Goal: Information Seeking & Learning: Learn about a topic

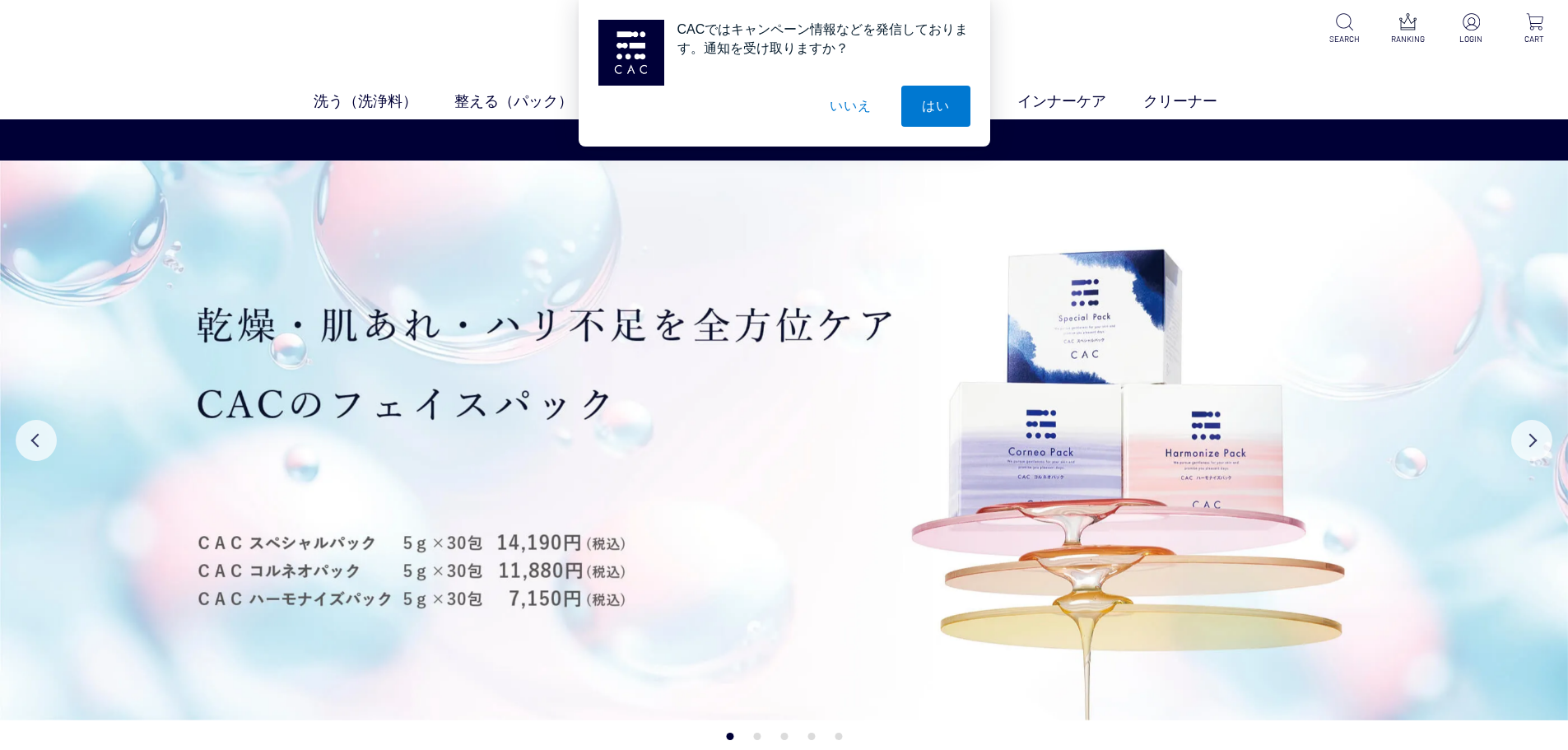
click at [843, 111] on button "いいえ" at bounding box center [850, 106] width 82 height 41
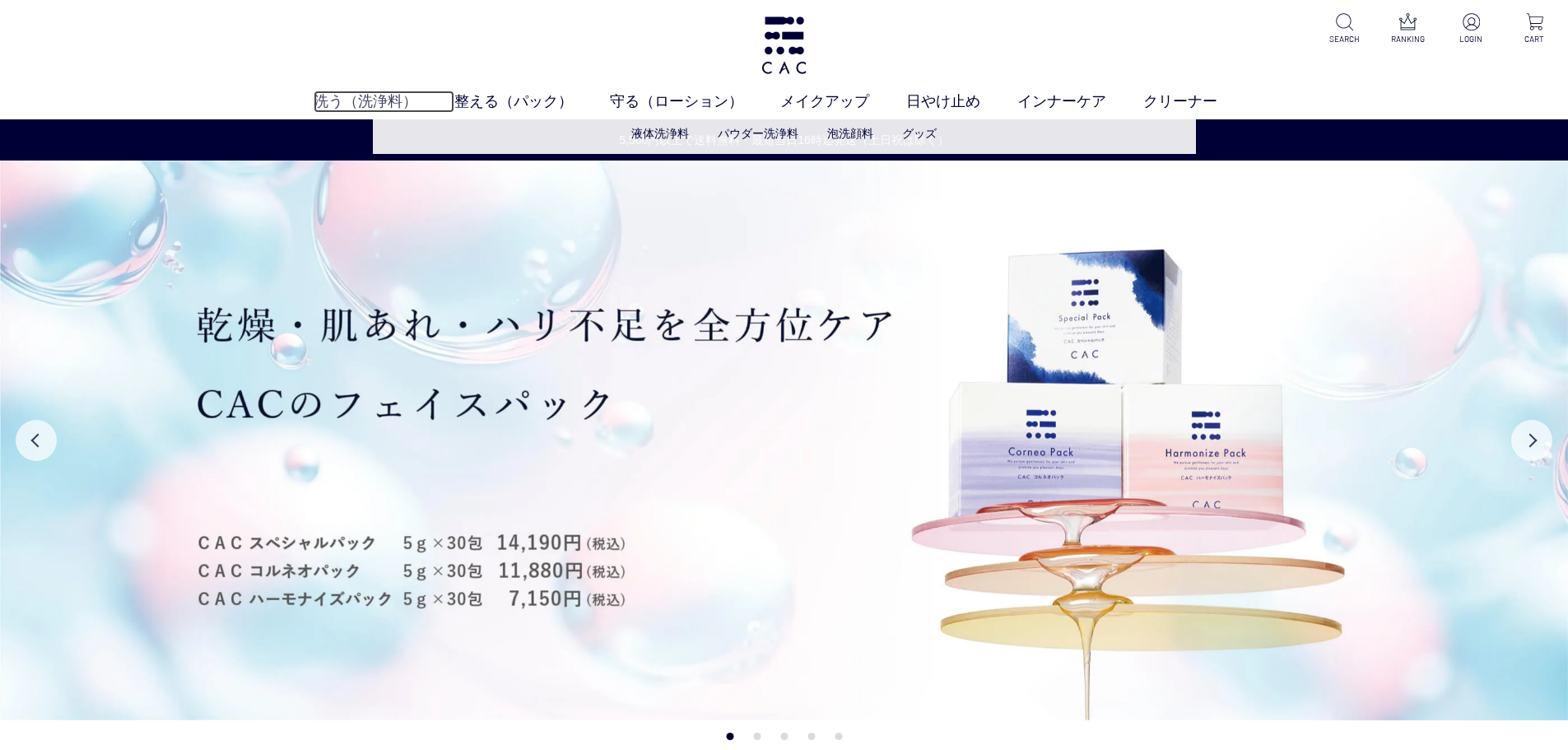
click at [371, 97] on link "洗う（洗浄料）" at bounding box center [384, 102] width 141 height 22
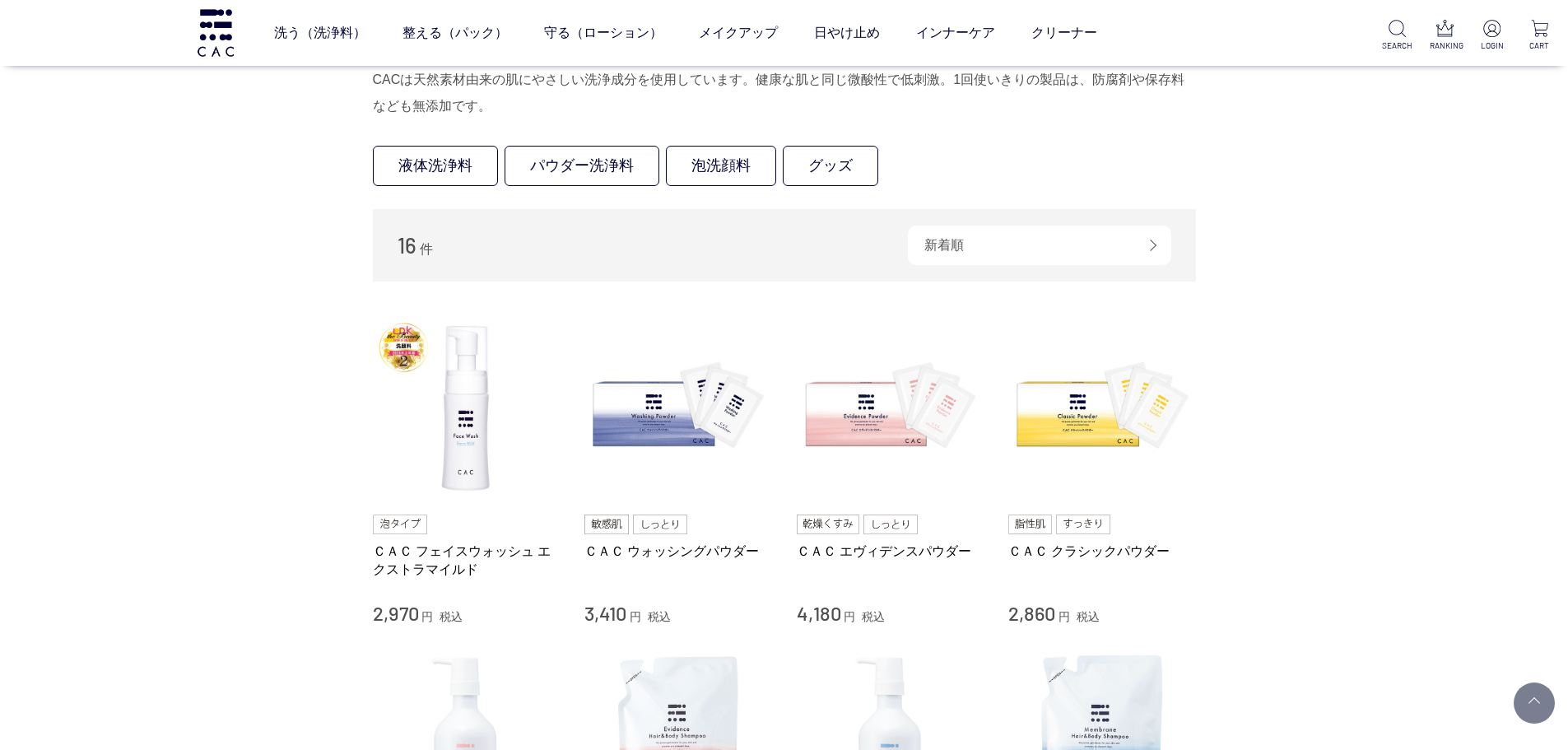
scroll to position [82, 0]
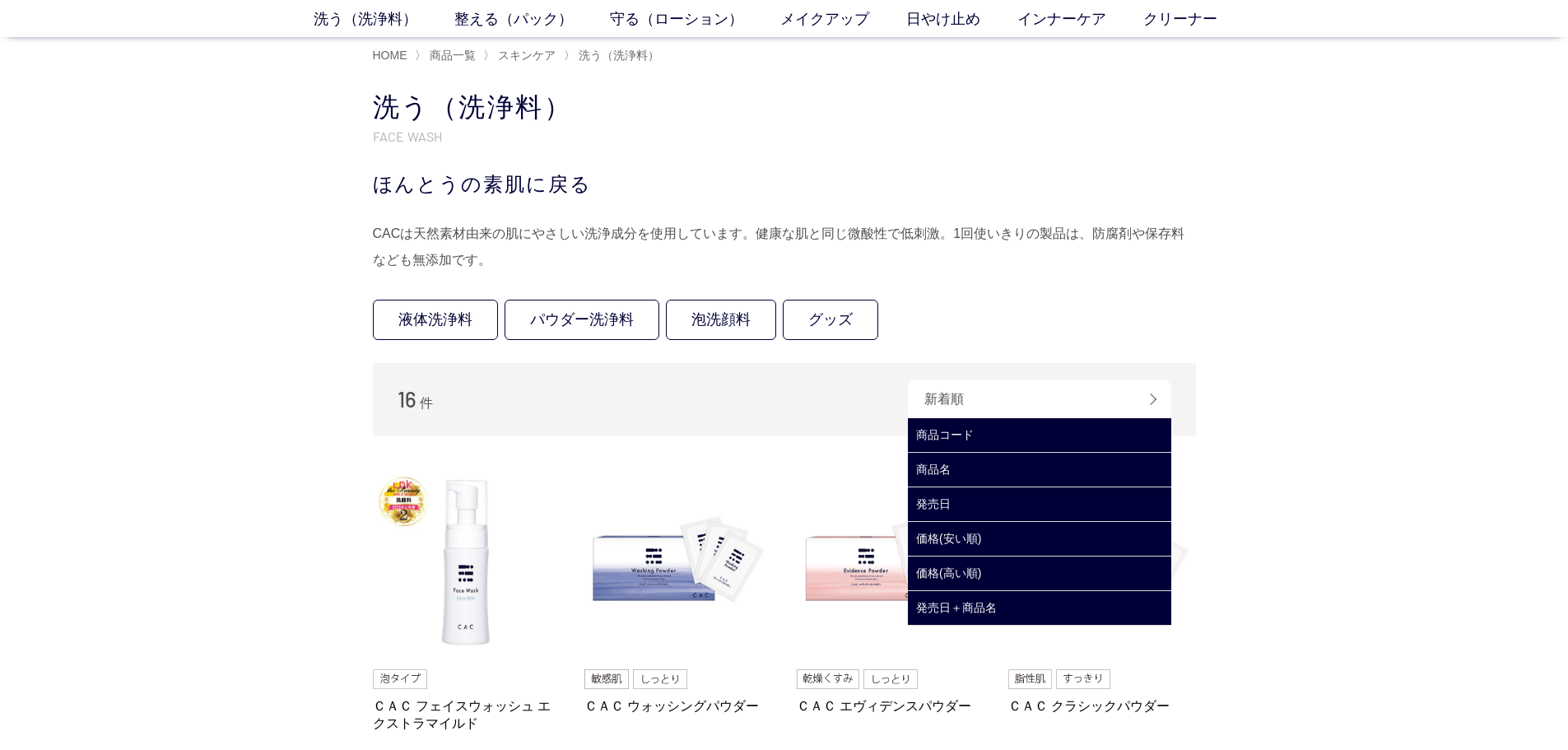
click at [1025, 389] on div "新着順" at bounding box center [1040, 399] width 264 height 39
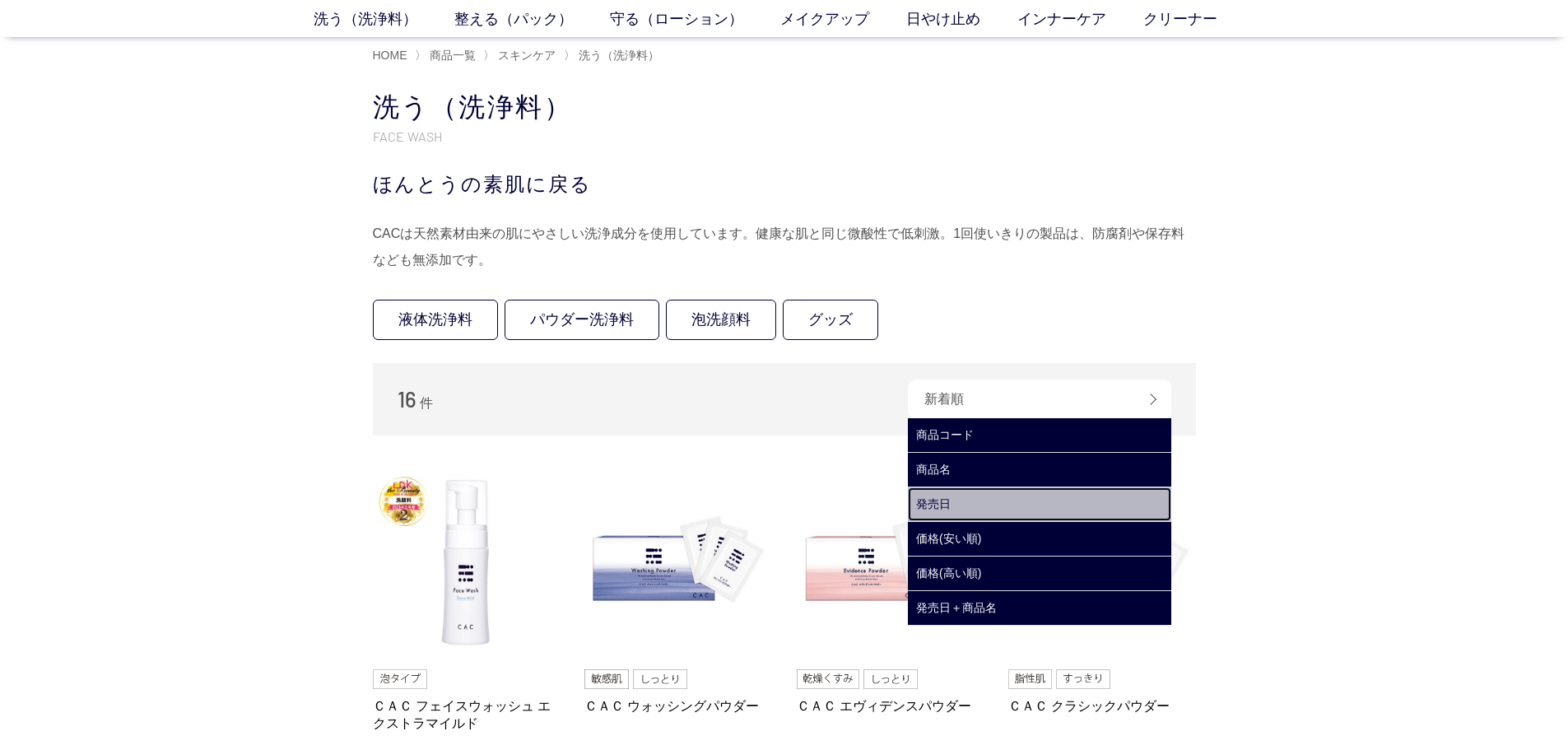
click at [957, 506] on link "発売日" at bounding box center [1040, 504] width 264 height 34
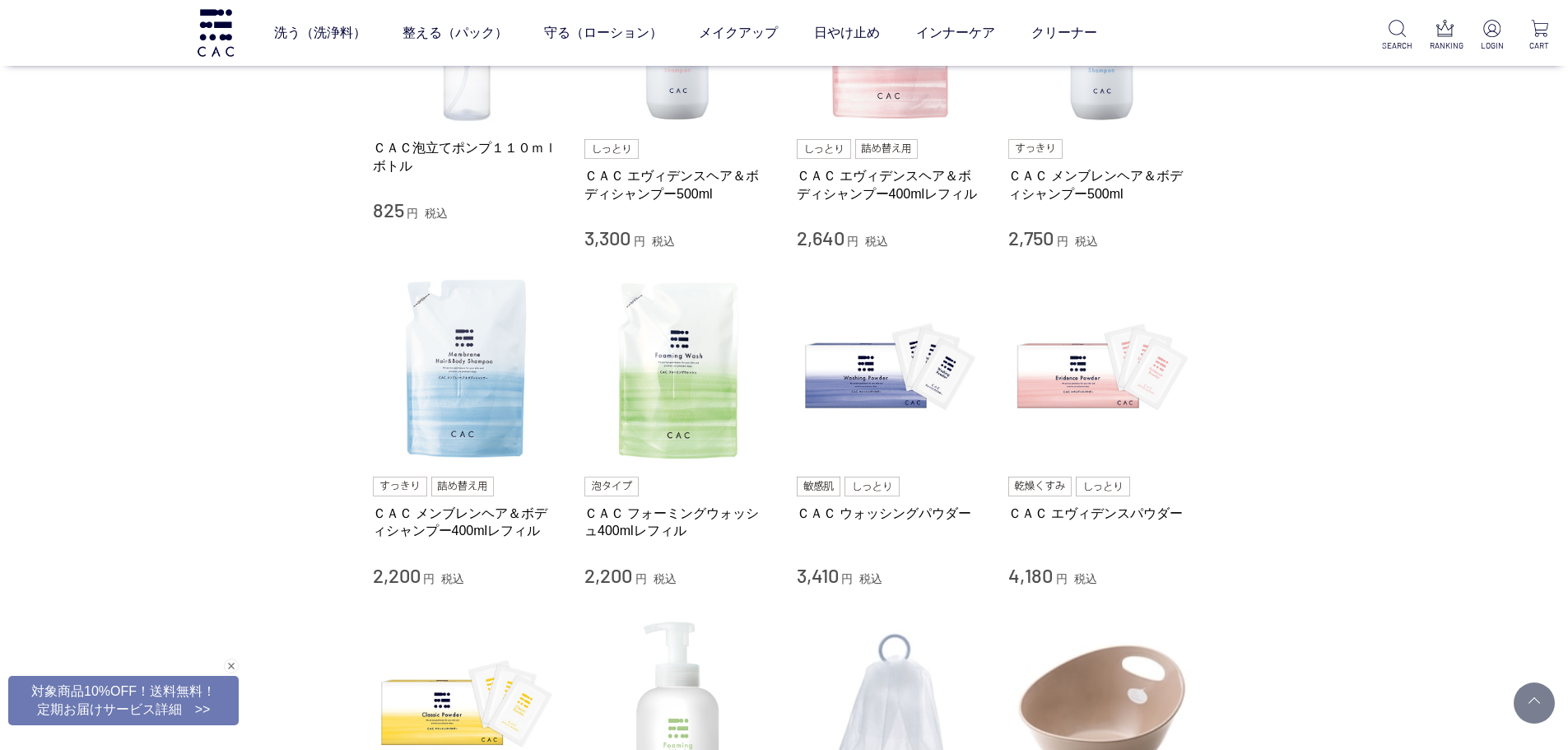
scroll to position [823, 0]
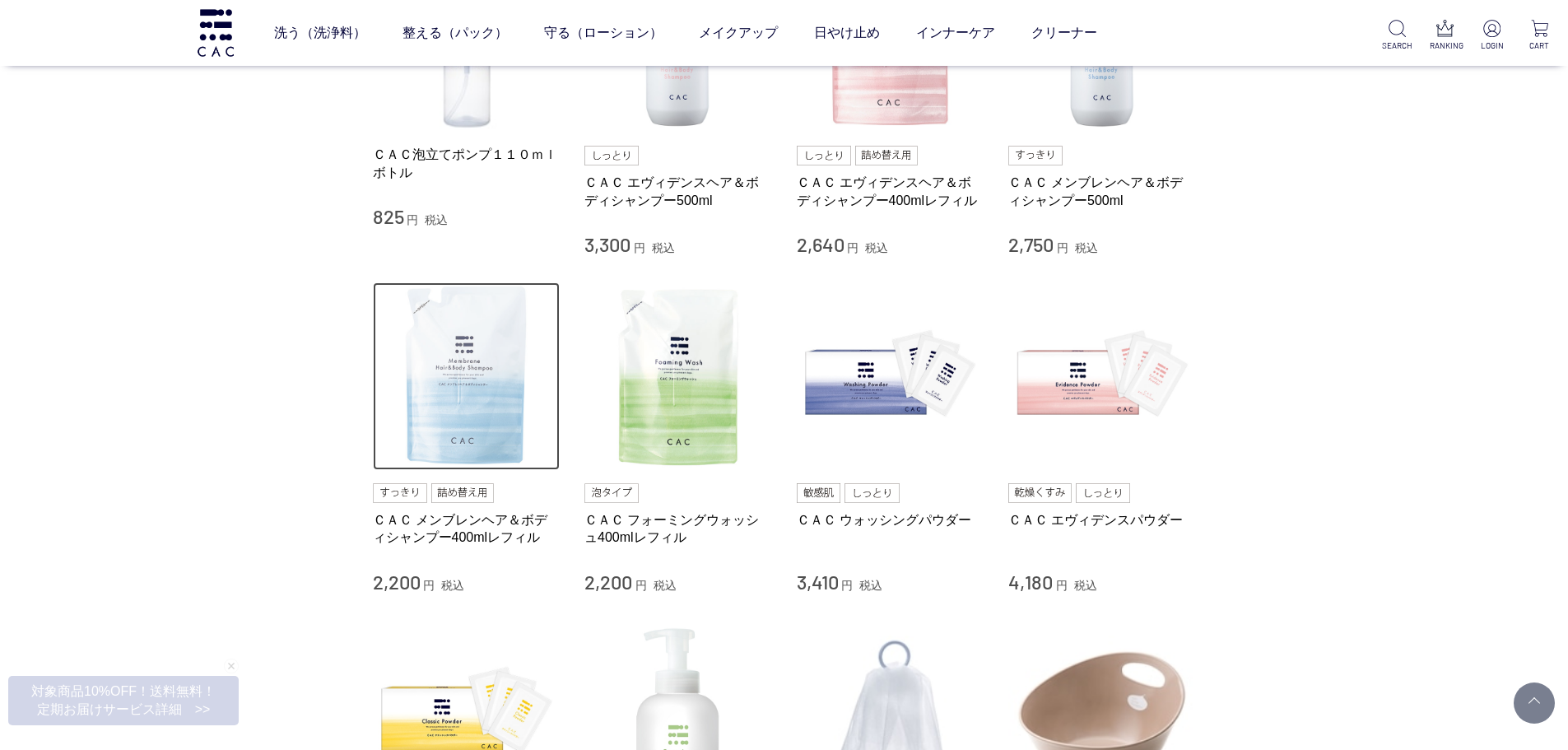
click at [458, 446] on img at bounding box center [466, 375] width 188 height 188
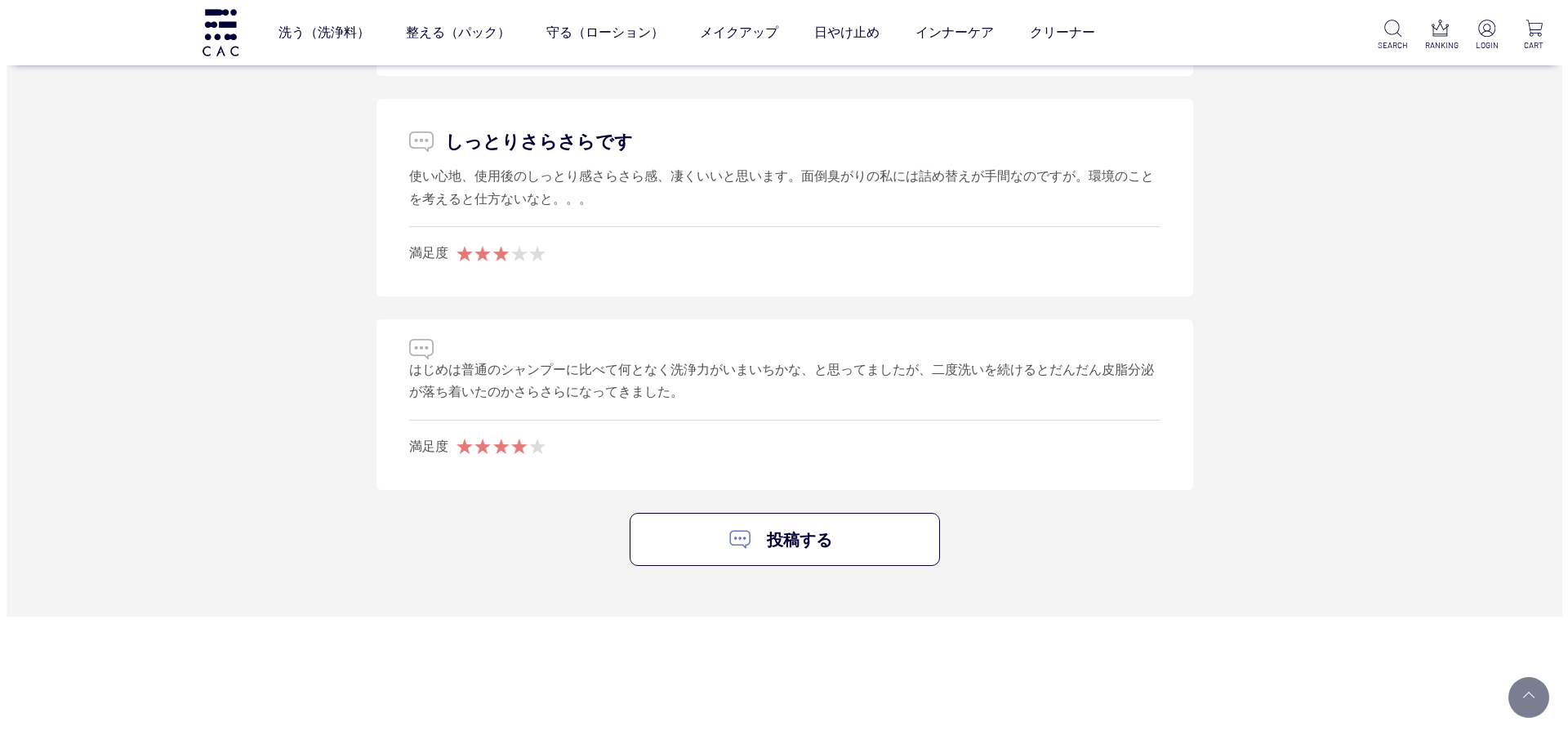
scroll to position [3513, 0]
click at [329, 30] on link "洗う（洗浄料）" at bounding box center [317, 33] width 92 height 45
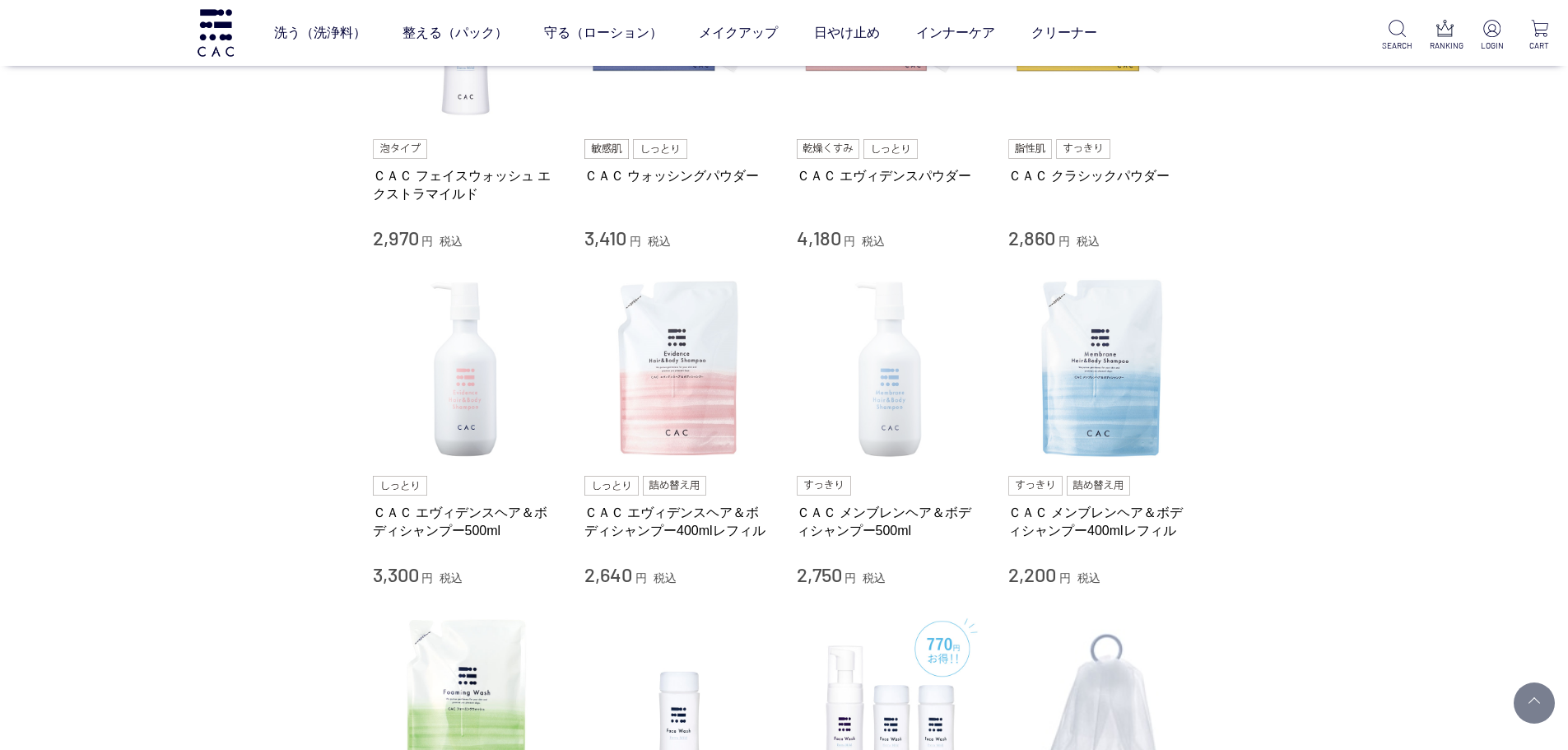
scroll to position [495, 0]
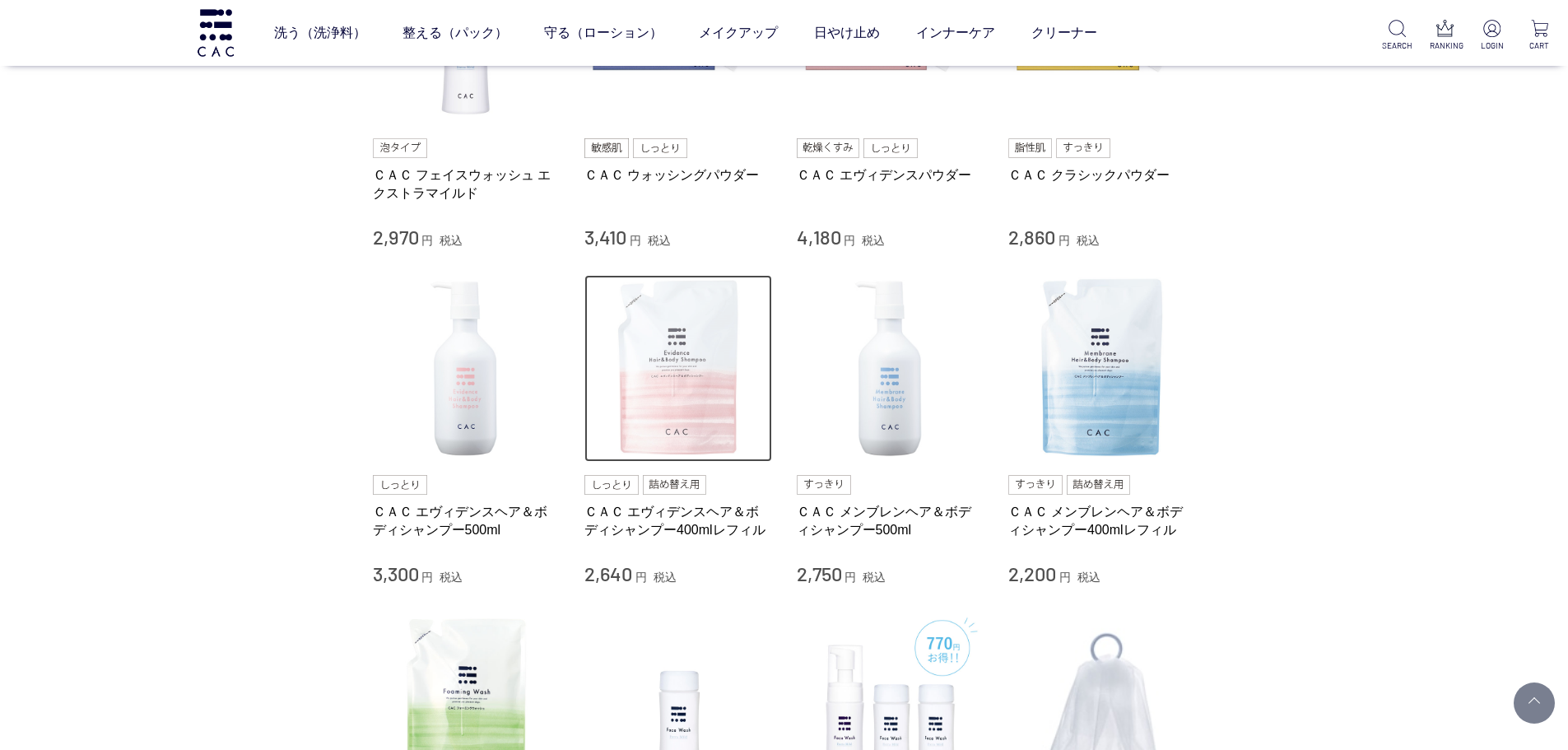
click at [645, 393] on img at bounding box center [677, 368] width 188 height 188
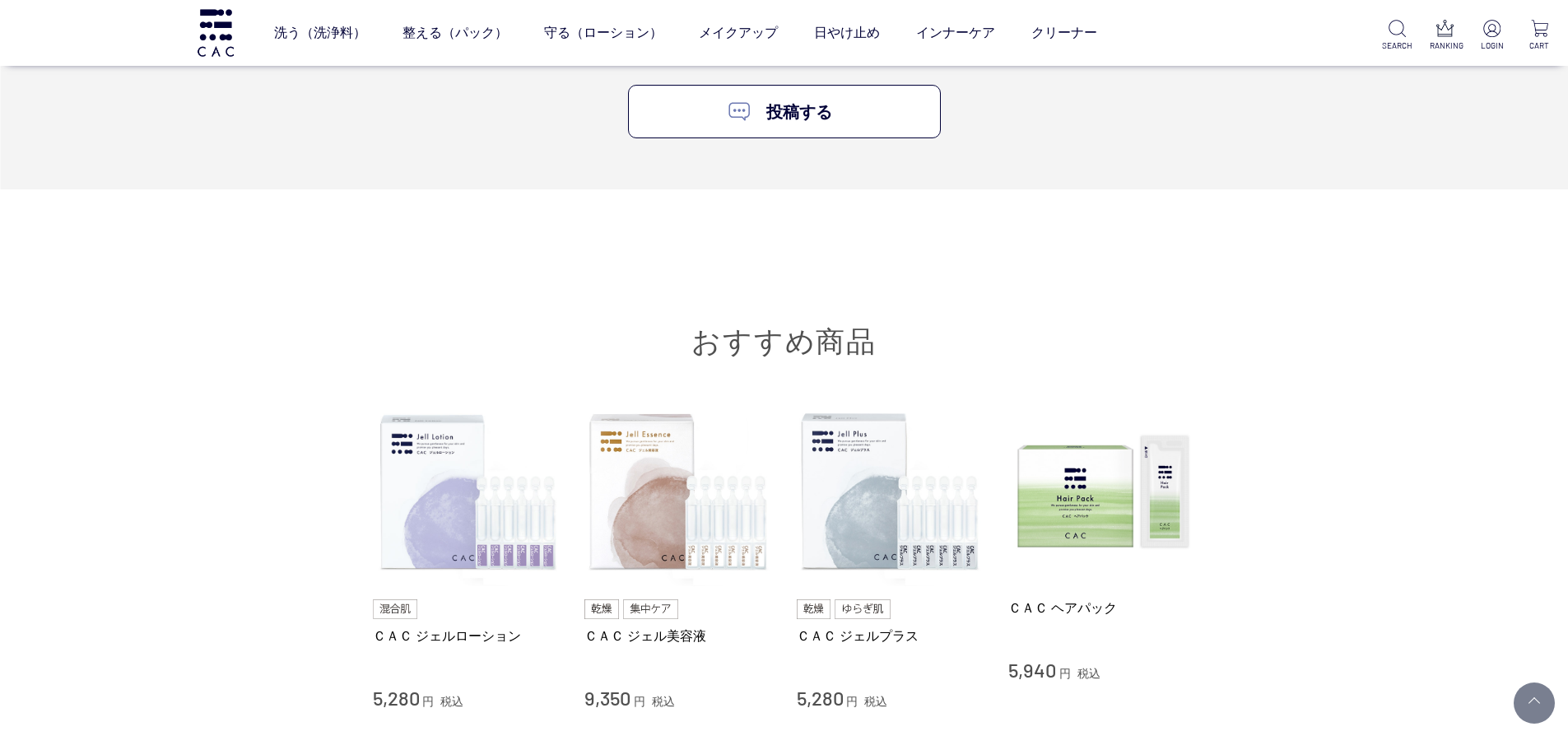
scroll to position [3459, 0]
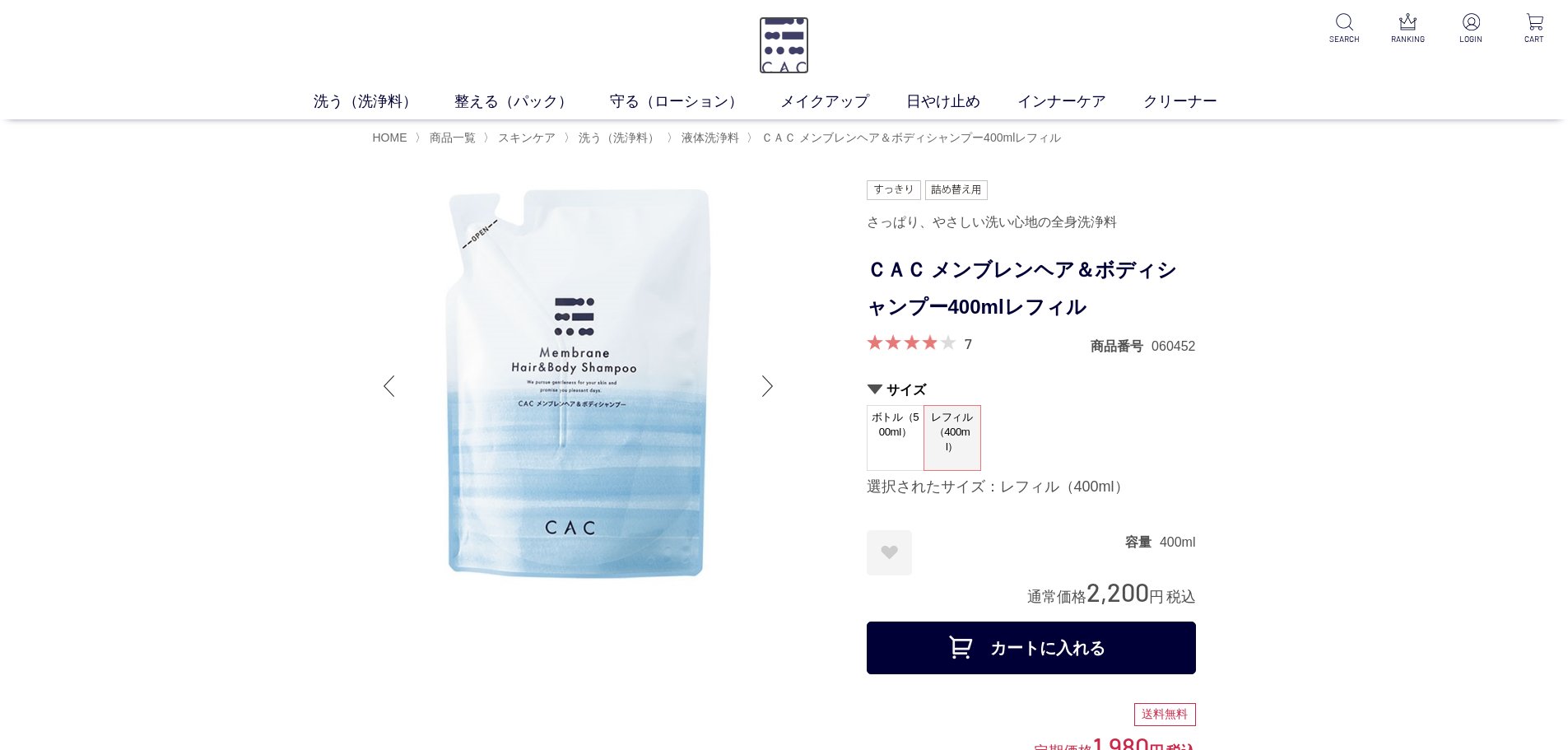
click at [793, 52] on img at bounding box center [784, 45] width 50 height 58
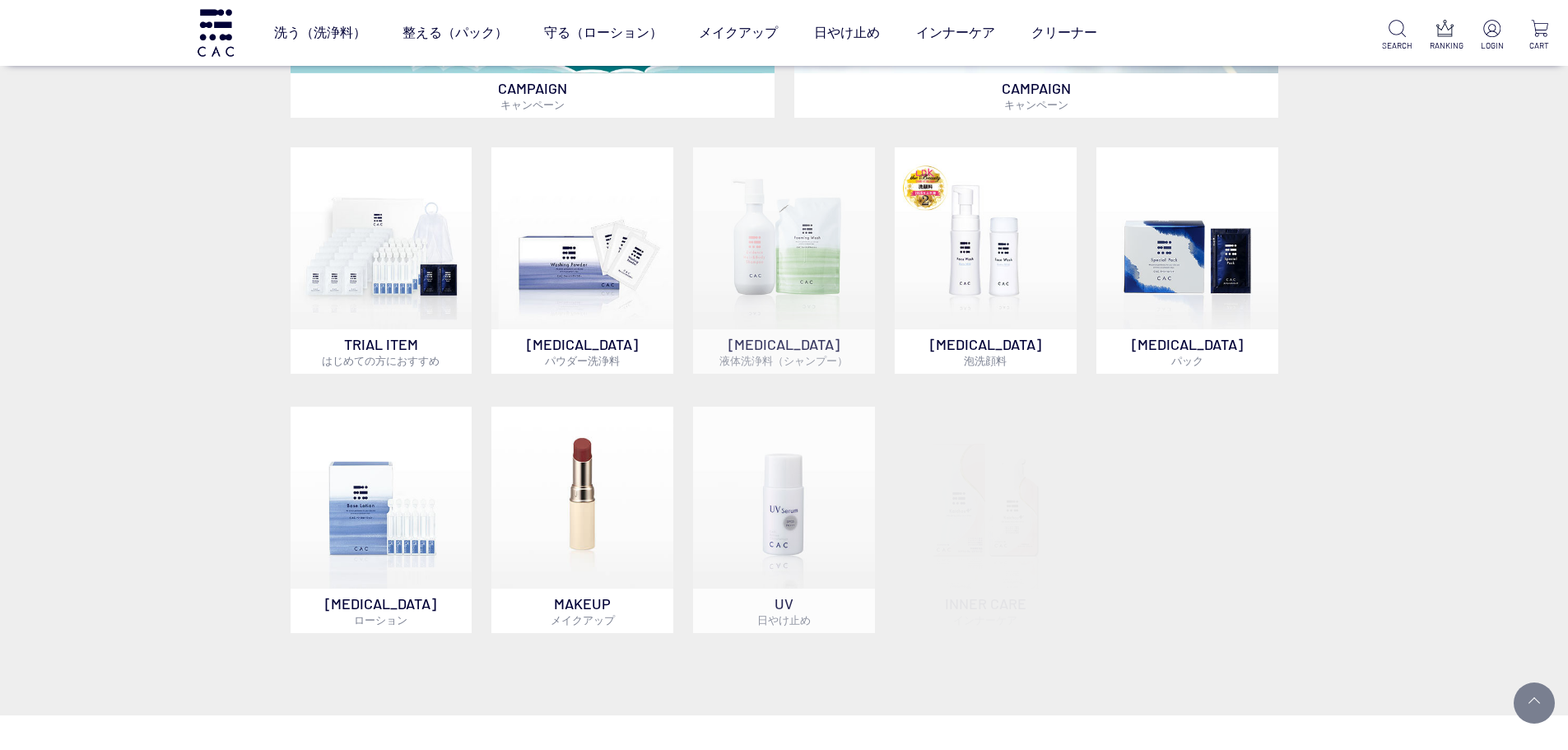
scroll to position [1235, 0]
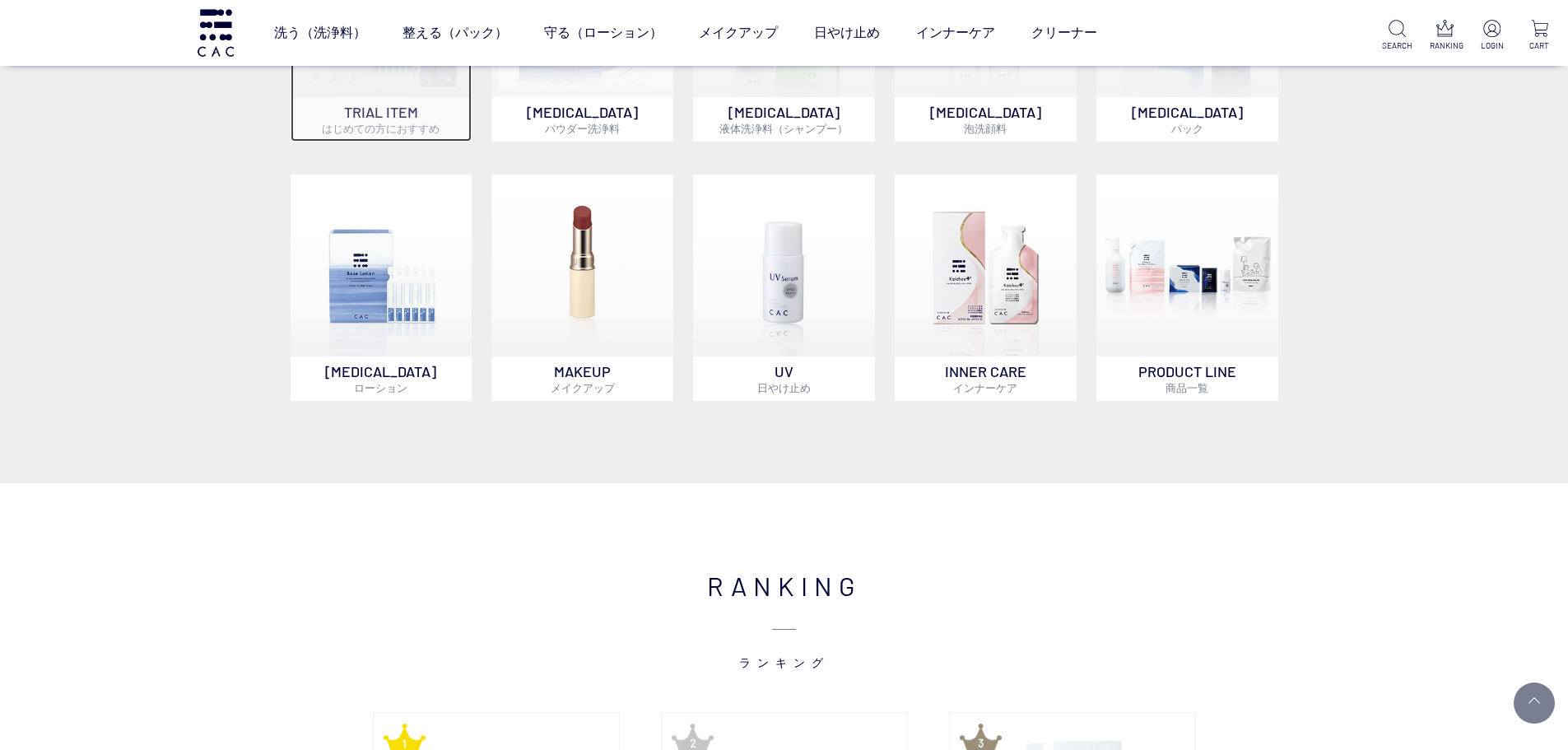
click at [348, 126] on span "はじめての方におすすめ" at bounding box center [381, 128] width 118 height 13
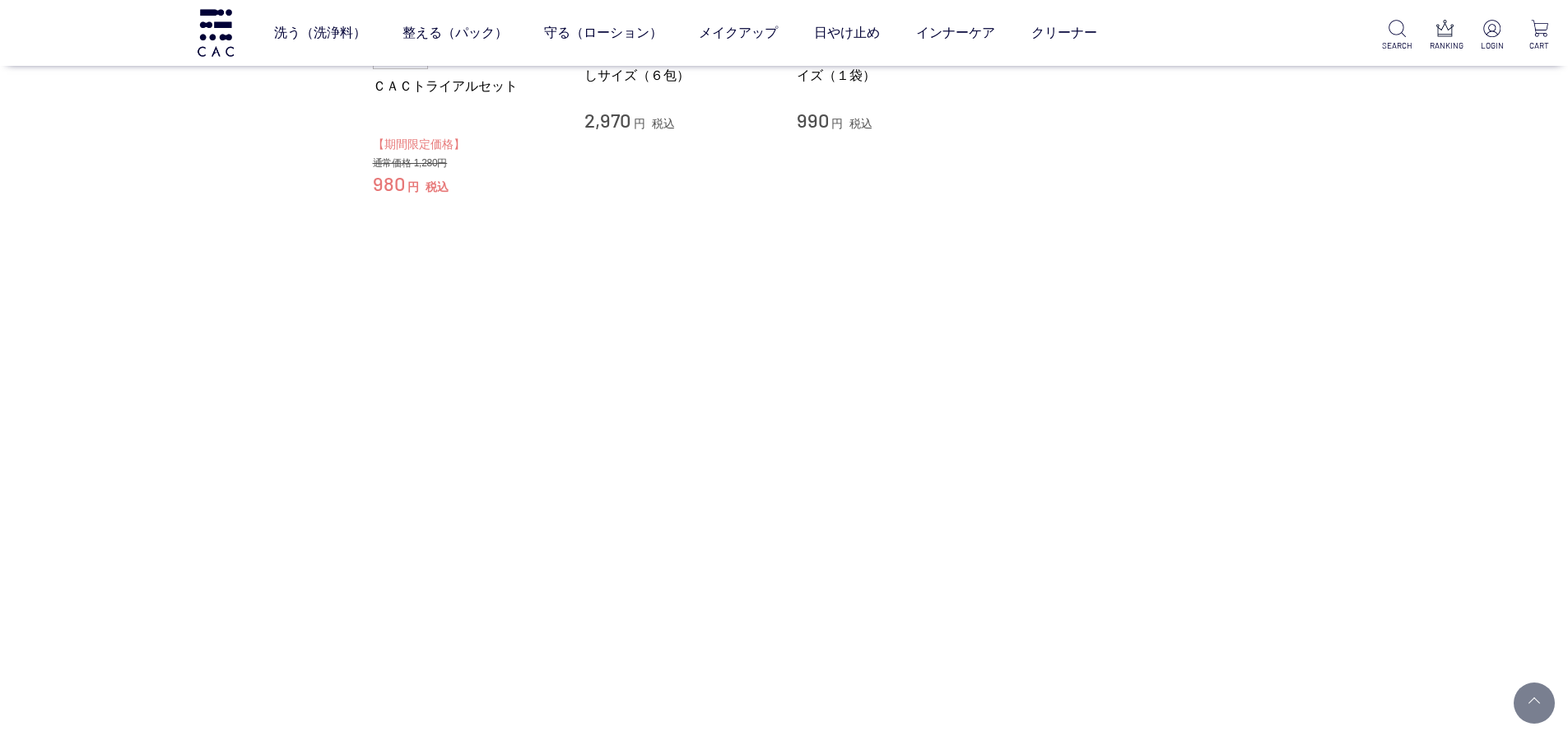
scroll to position [495, 0]
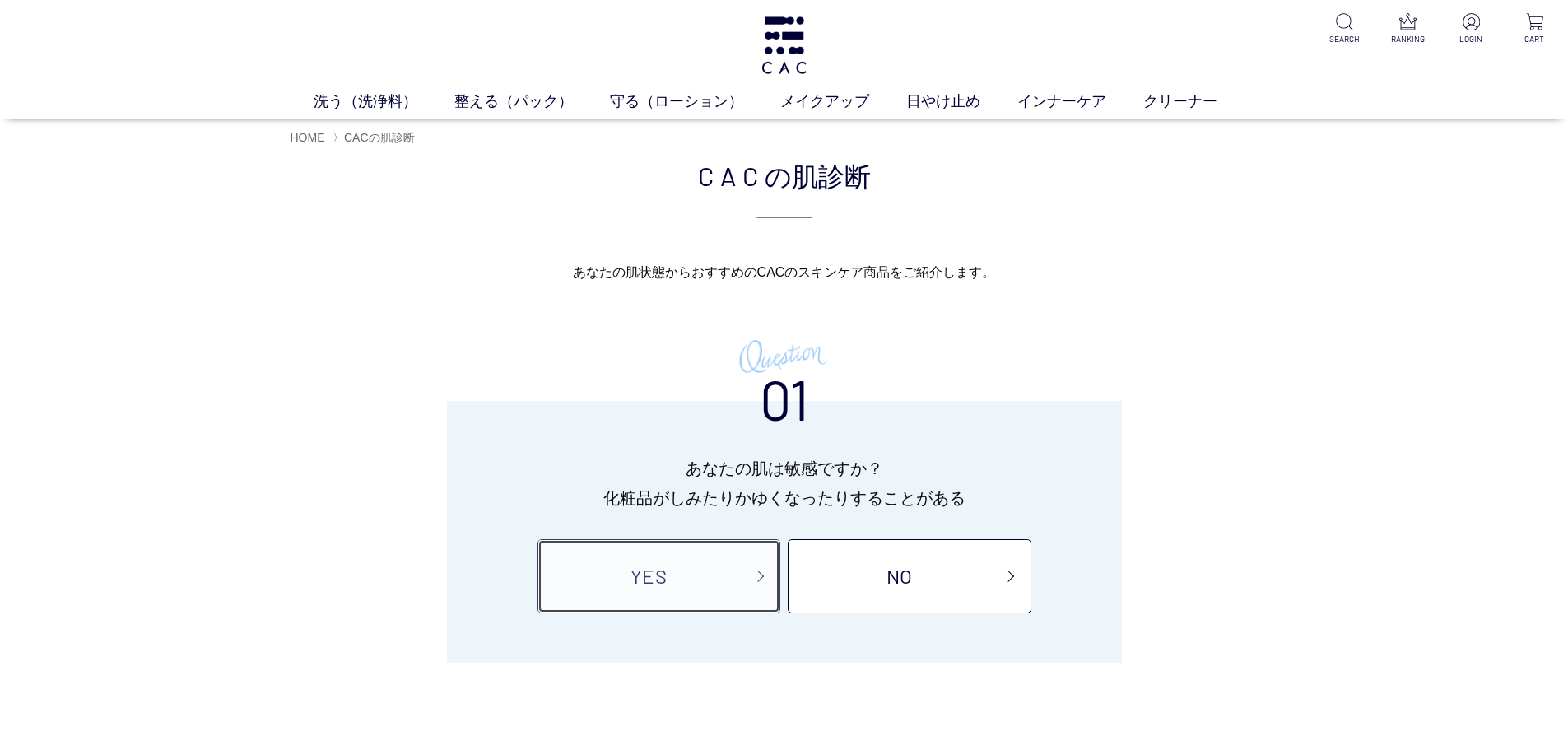
click at [695, 595] on link "YES" at bounding box center [658, 576] width 243 height 74
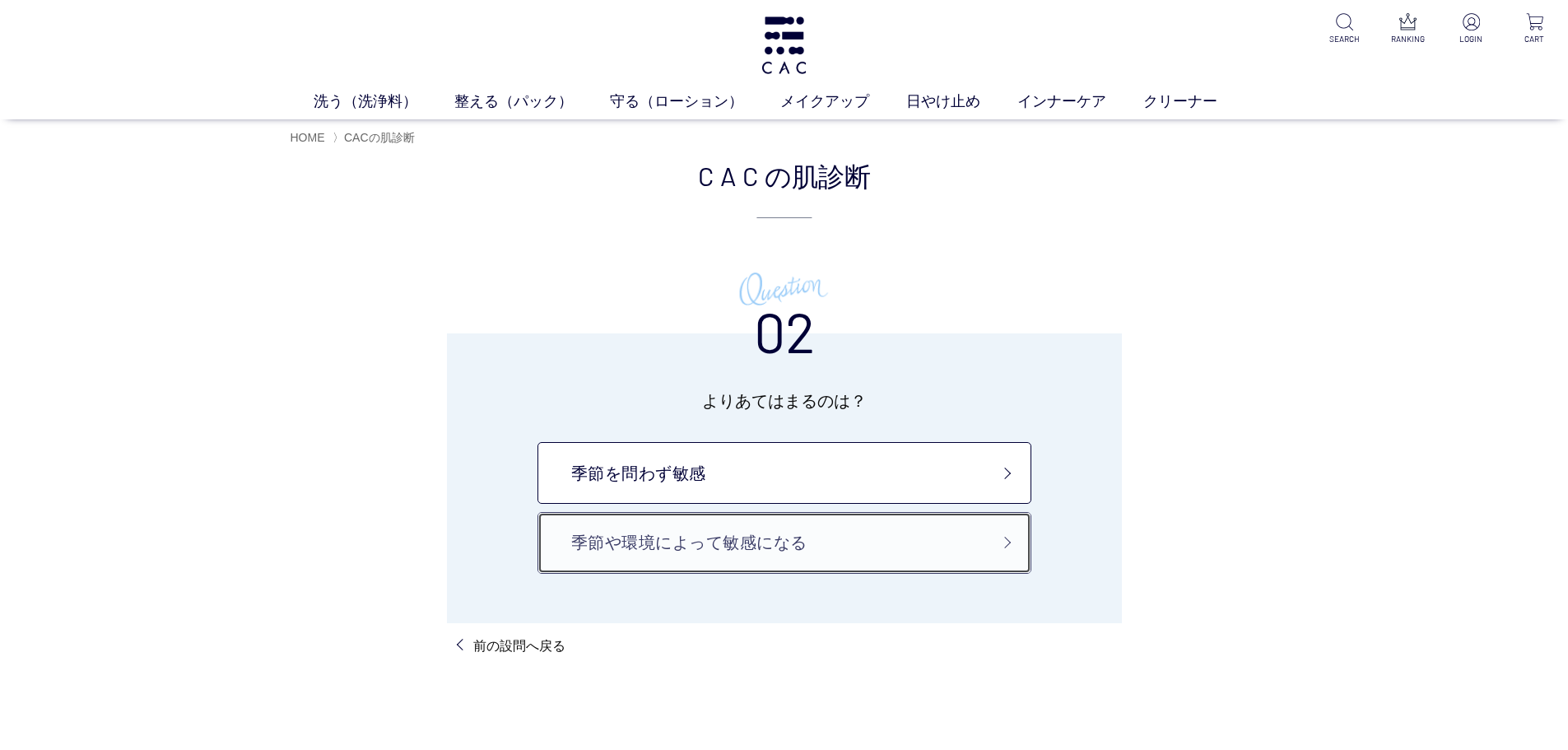
click at [685, 559] on link "季節や環境によって敏感になる" at bounding box center [784, 542] width 494 height 61
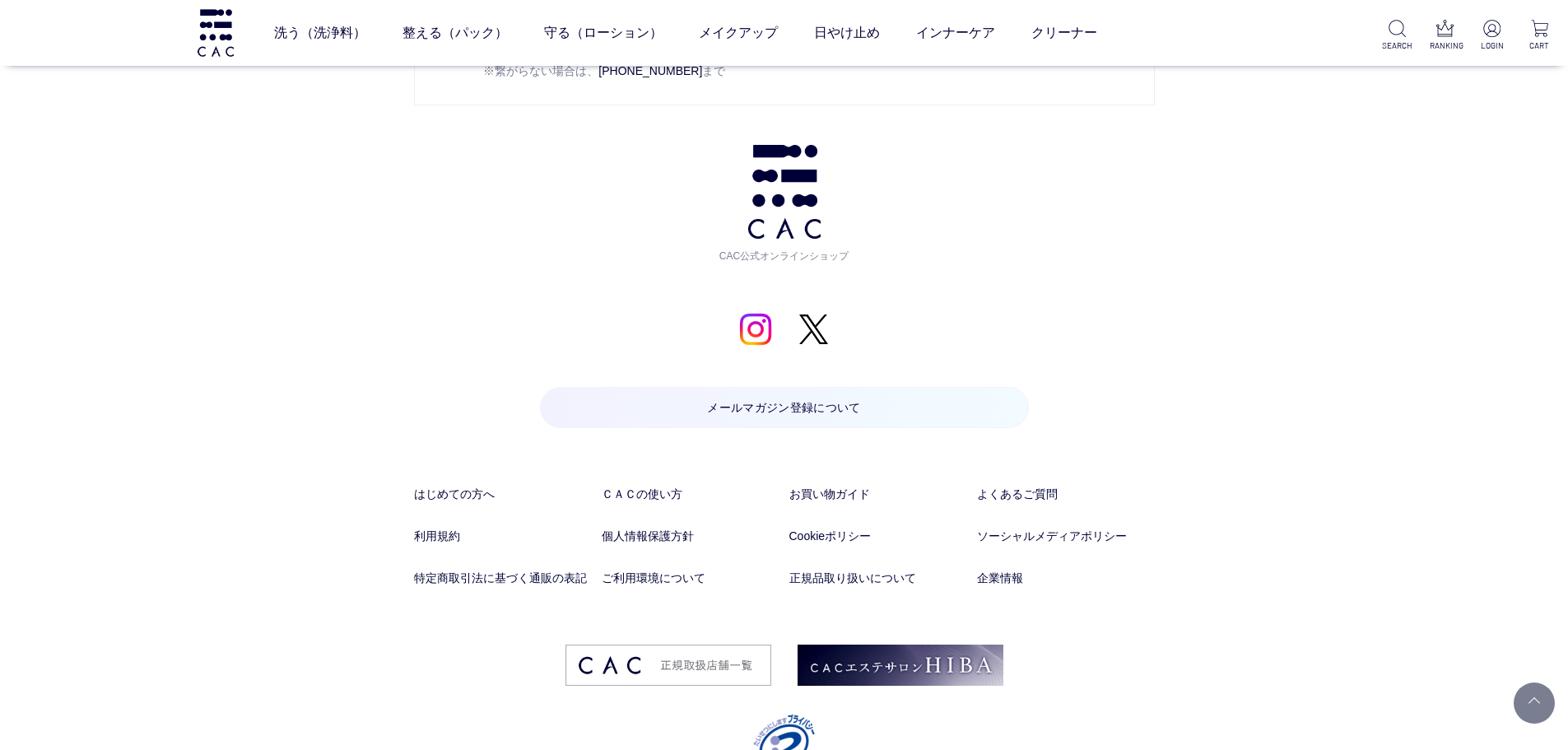
scroll to position [5270, 0]
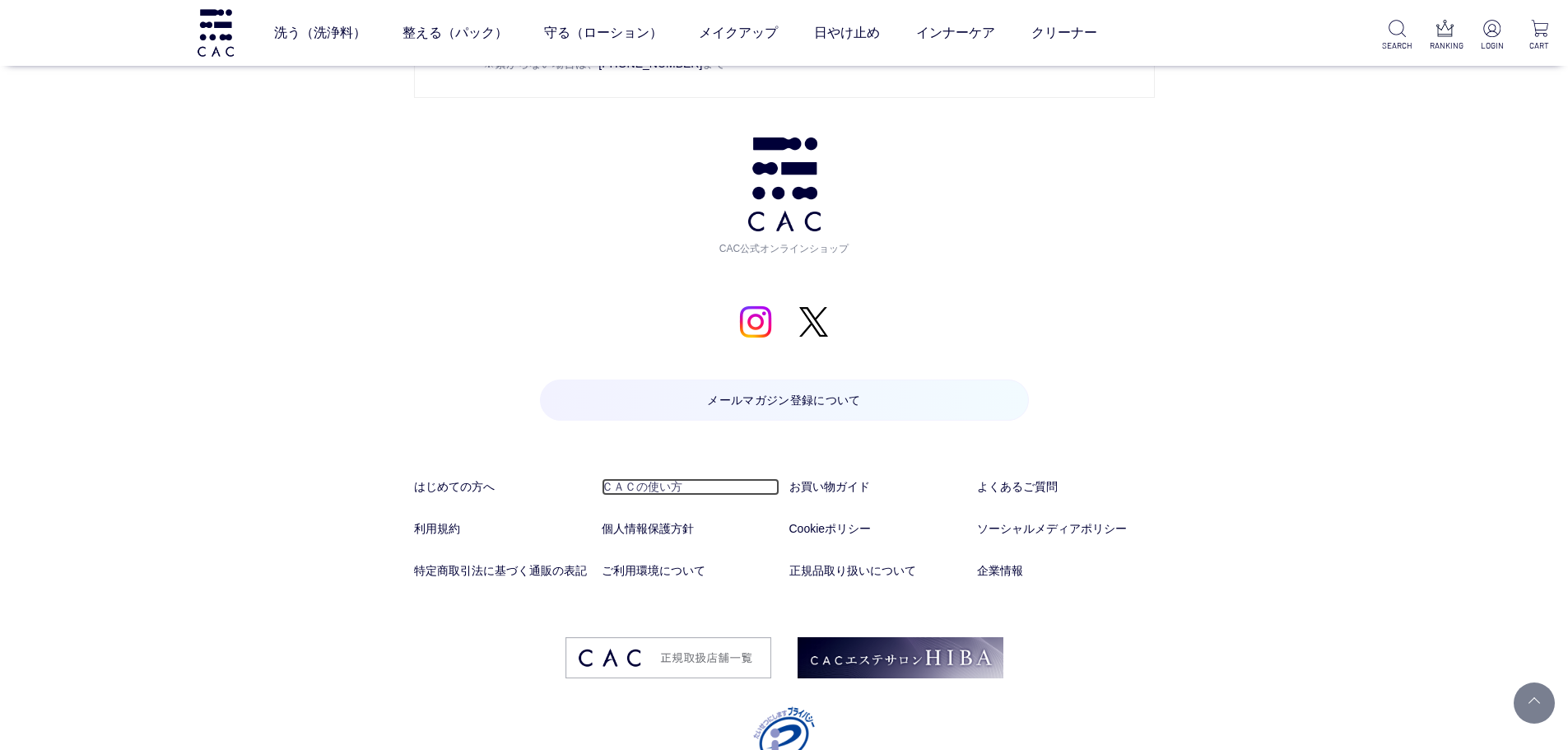
click at [643, 484] on link "ＣＡＣの使い方" at bounding box center [690, 486] width 178 height 17
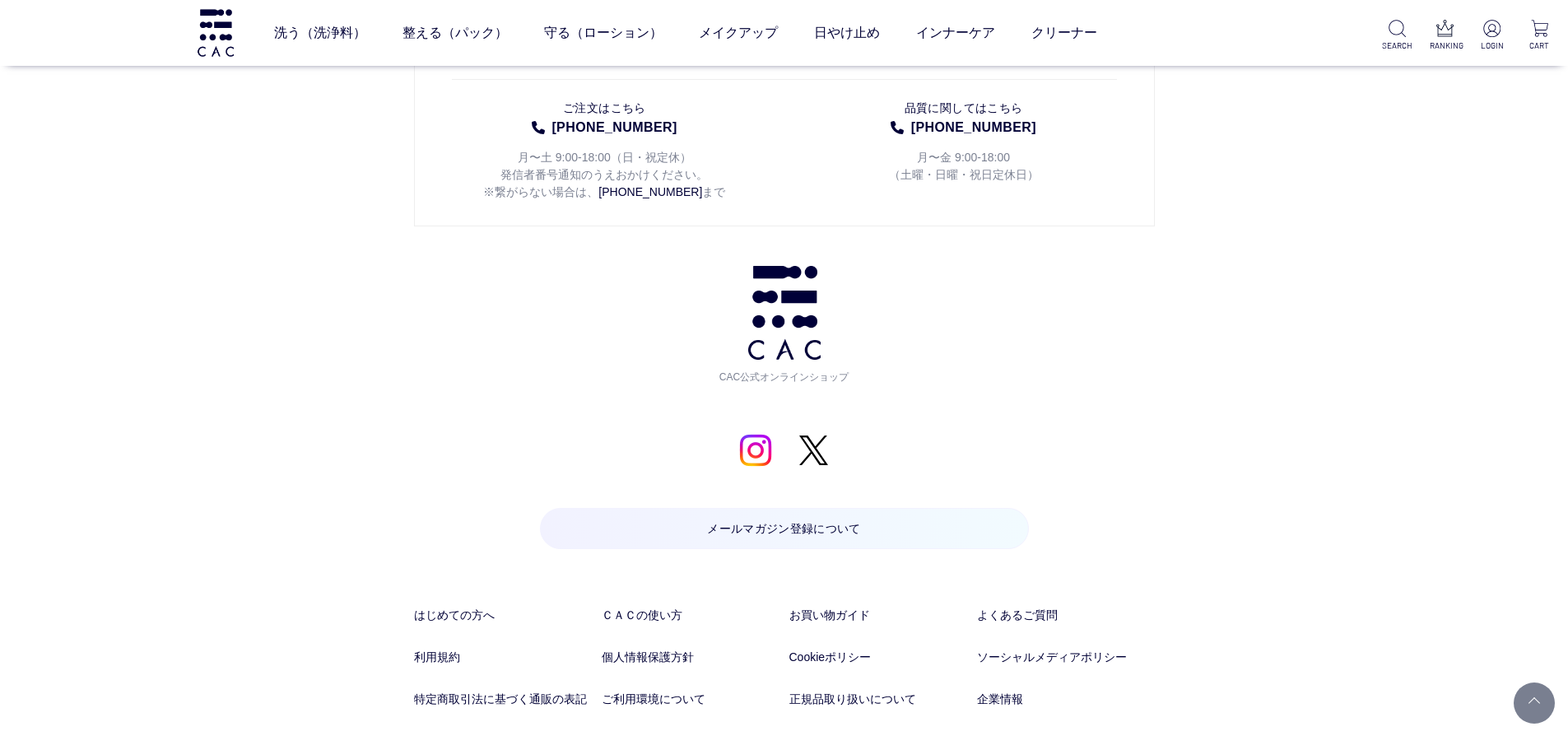
scroll to position [4869, 0]
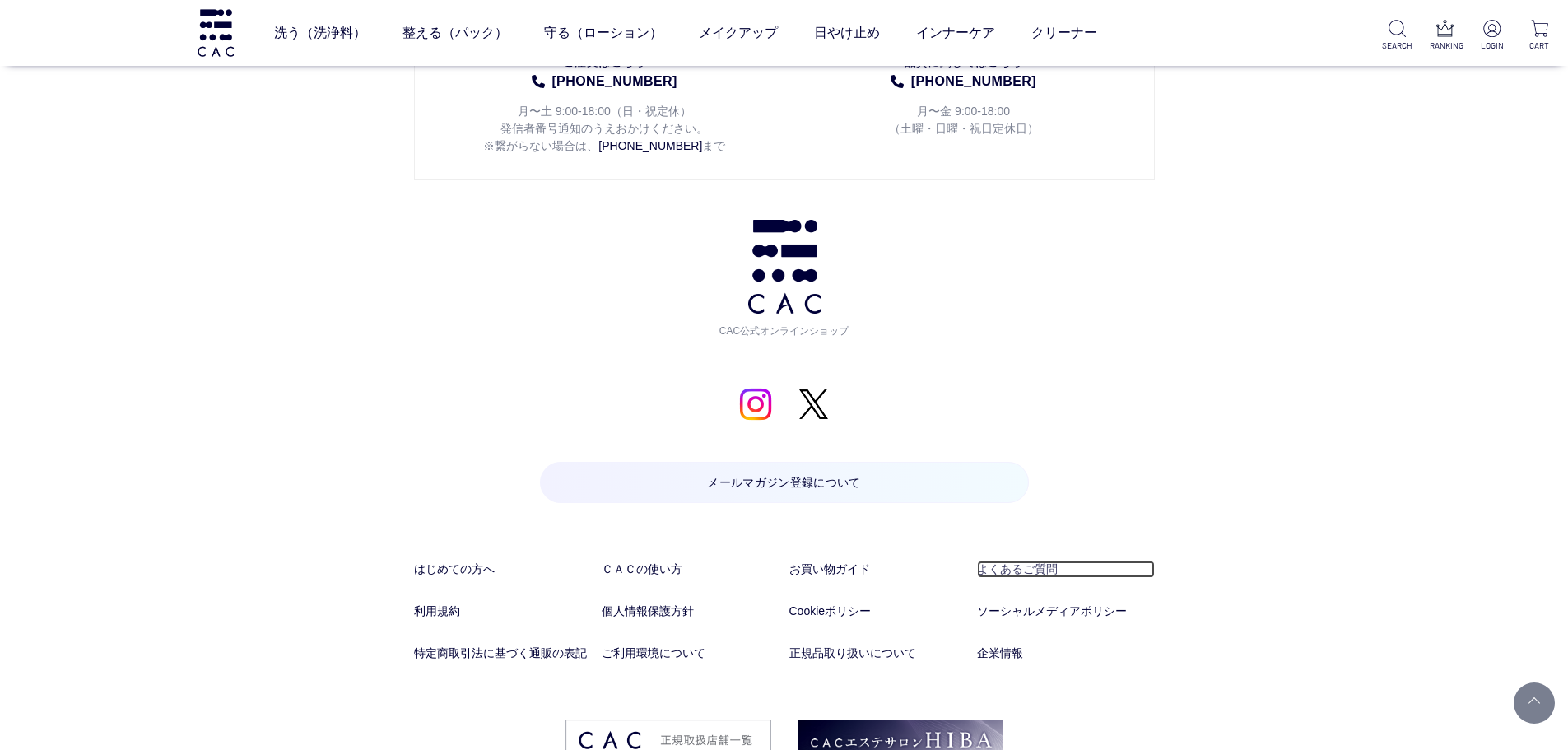
click at [1034, 560] on link "よくあるご質問" at bounding box center [1065, 569] width 178 height 17
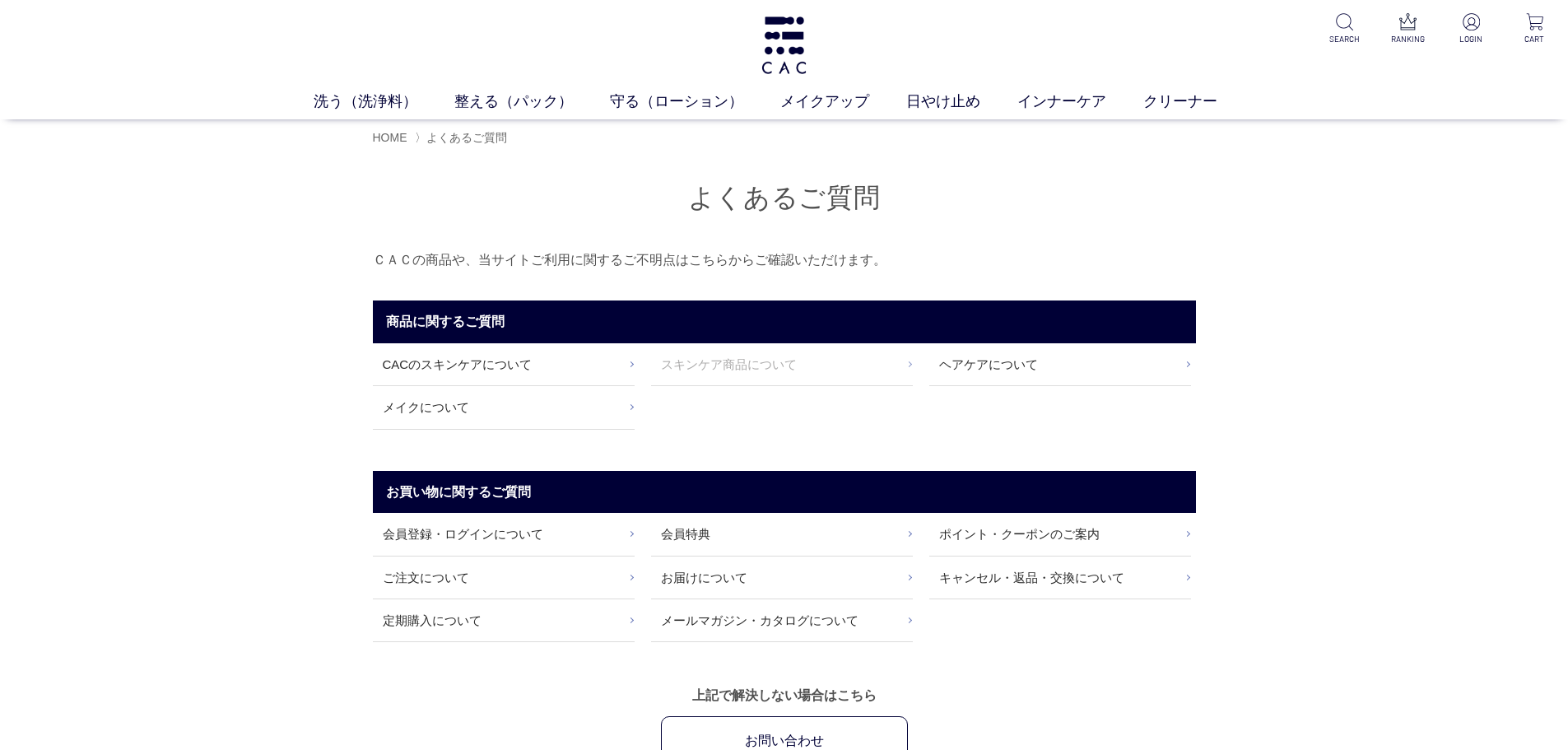
click at [730, 370] on link "スキンケア商品について" at bounding box center [782, 364] width 262 height 42
click at [1005, 366] on link "ヘアケアについて" at bounding box center [1060, 364] width 262 height 42
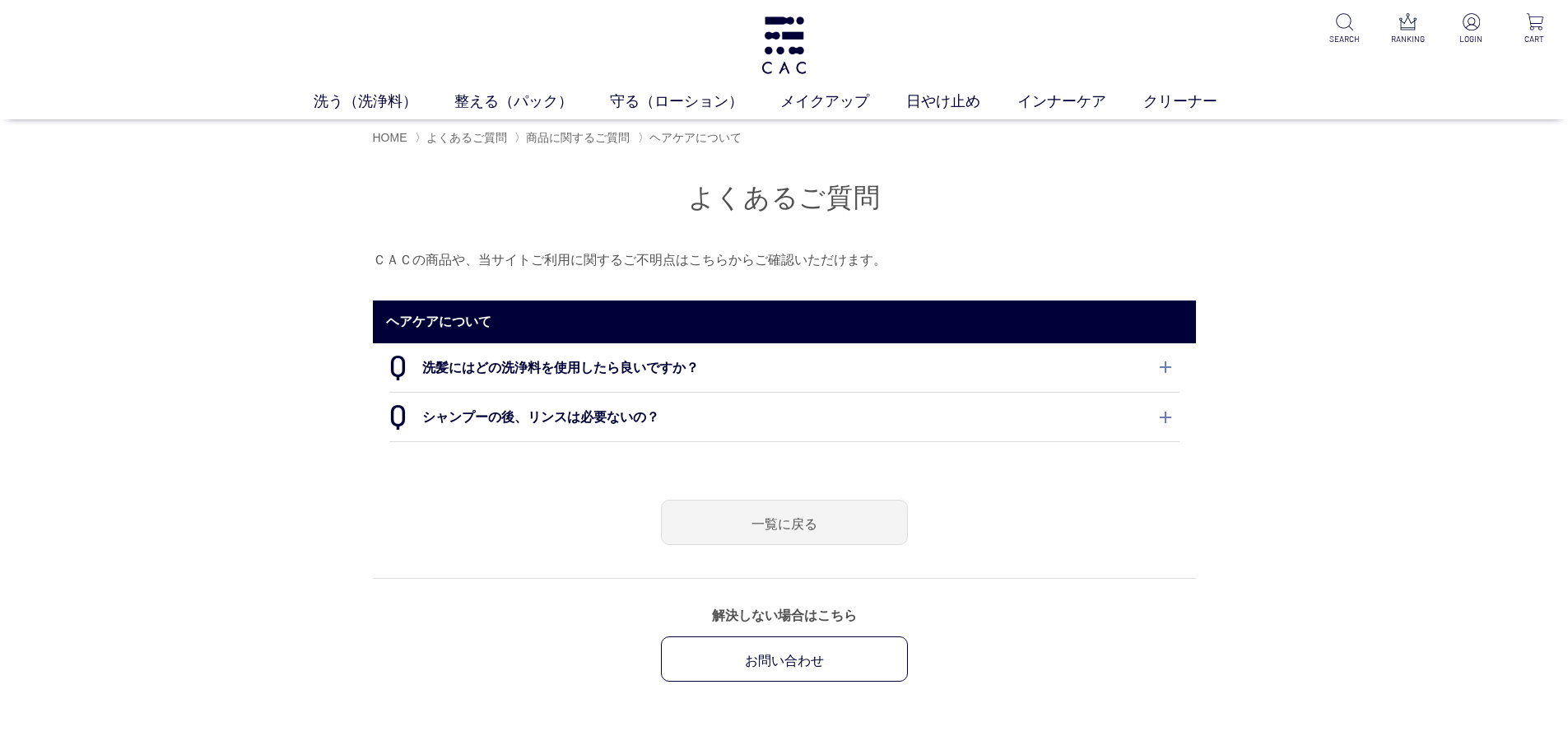
click at [490, 375] on dt "洗髪にはどの洗浄料を使用したら良いですか？" at bounding box center [784, 367] width 790 height 49
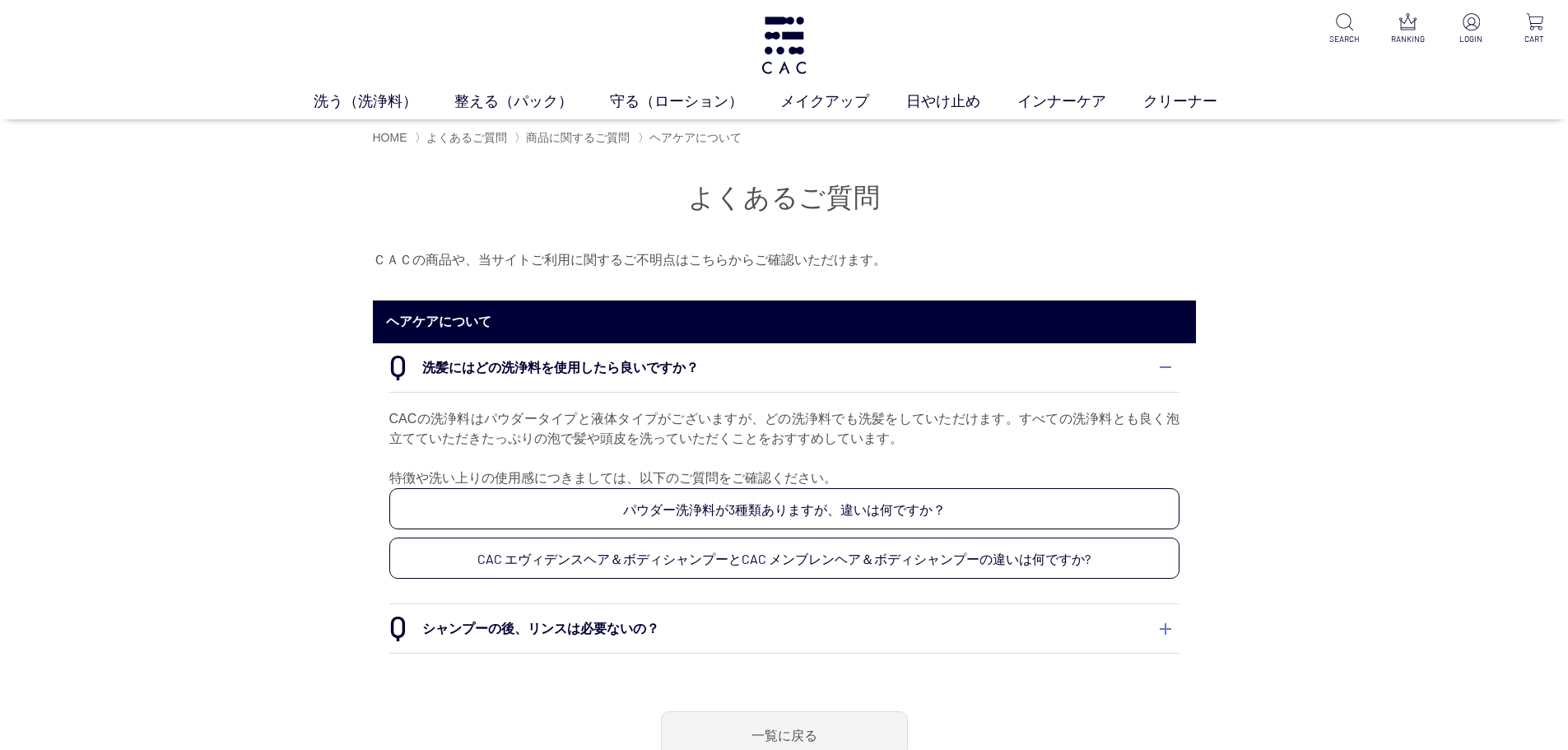
click at [150, 512] on div "よくあるご質問 ＣＡＣの商品や、当サイトご利用に関するご不明点はこちらからご確認いただけます。 ヘアケアについて 洗髪にはどの洗浄料を使用したら良いですか？ …" at bounding box center [784, 525] width 1568 height 738
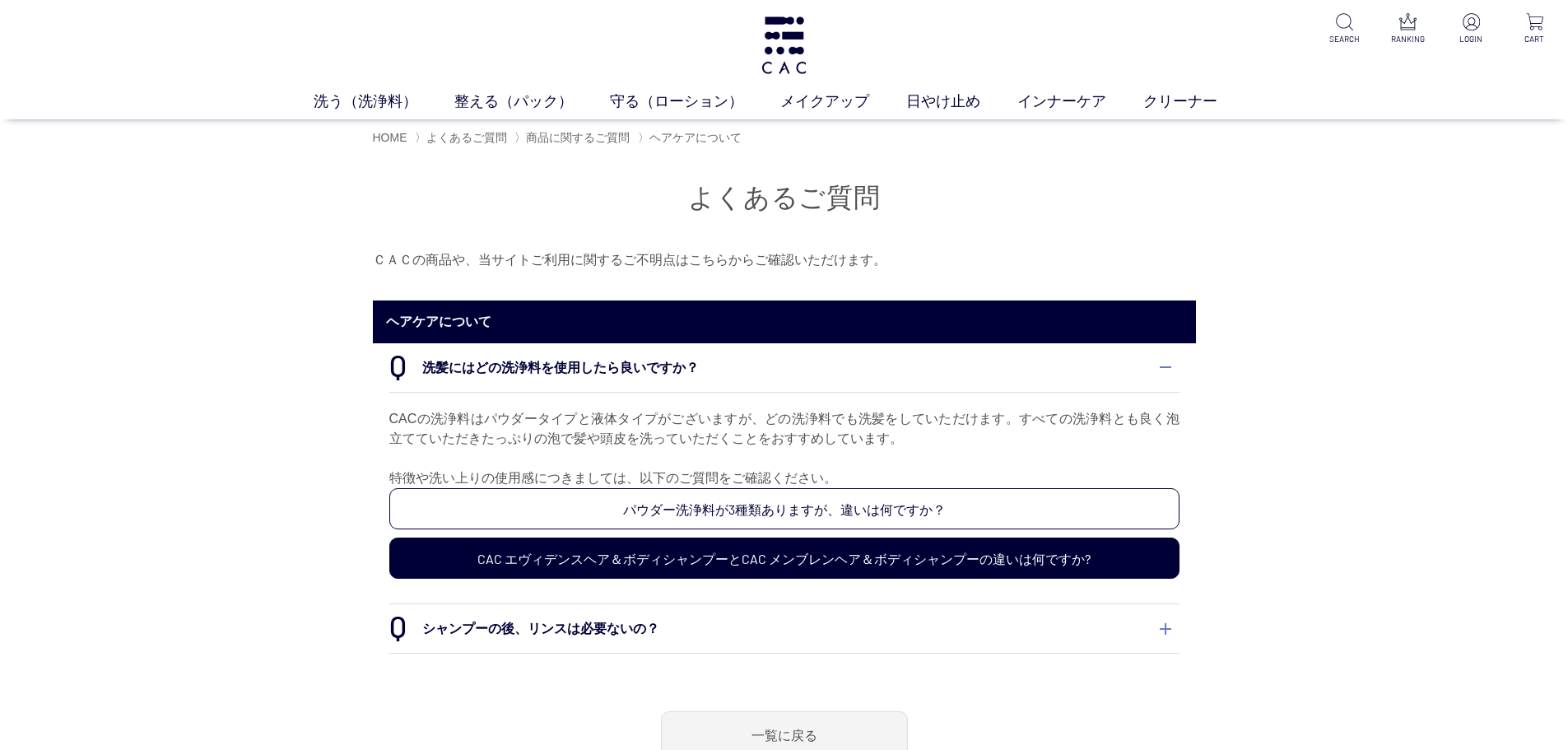
click at [811, 566] on link "CAC エヴィデンスヘア＆ボディシャンプーとCAC メンブレンヘア＆ボディシャンプーの違いは何ですか?" at bounding box center [784, 558] width 790 height 41
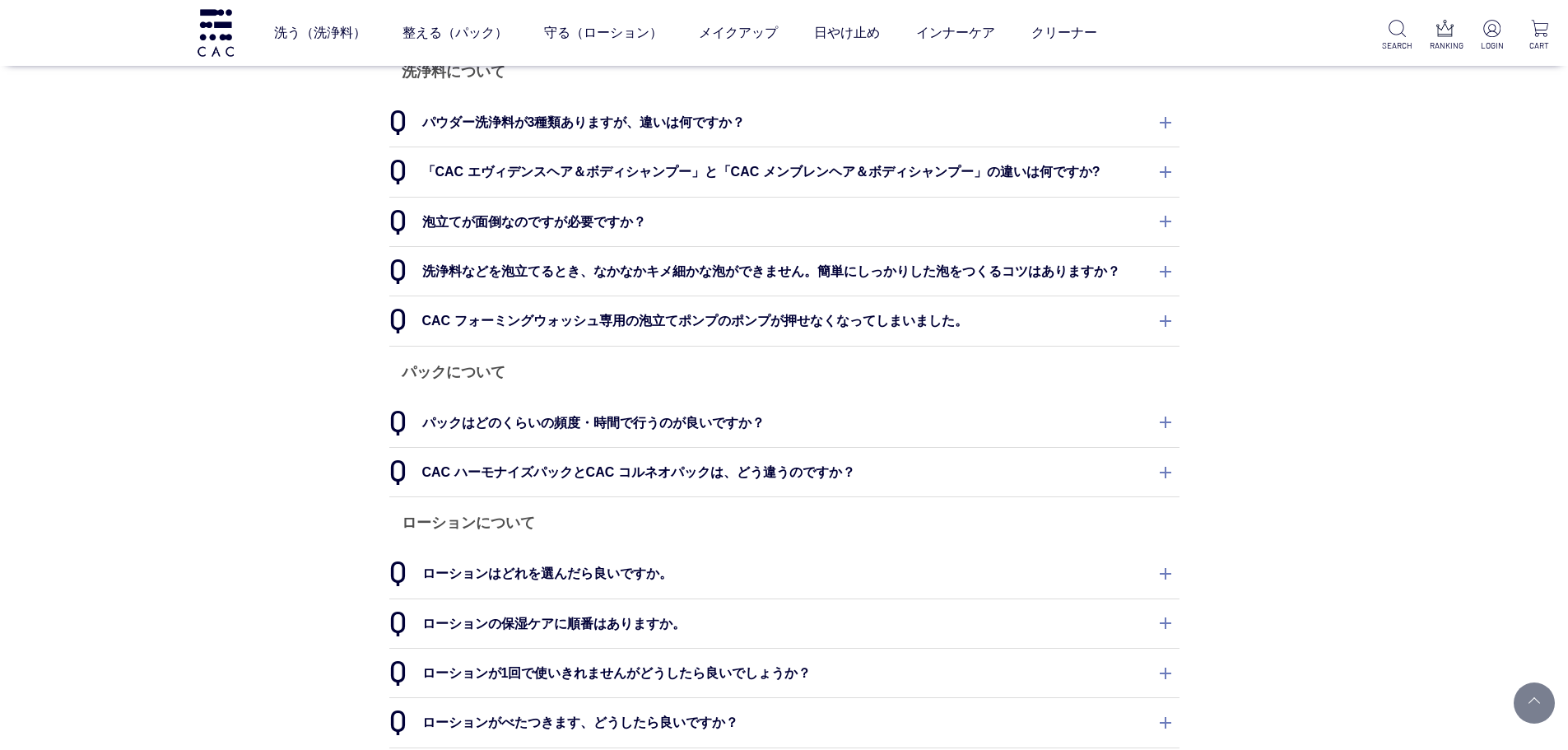
scroll to position [115, 0]
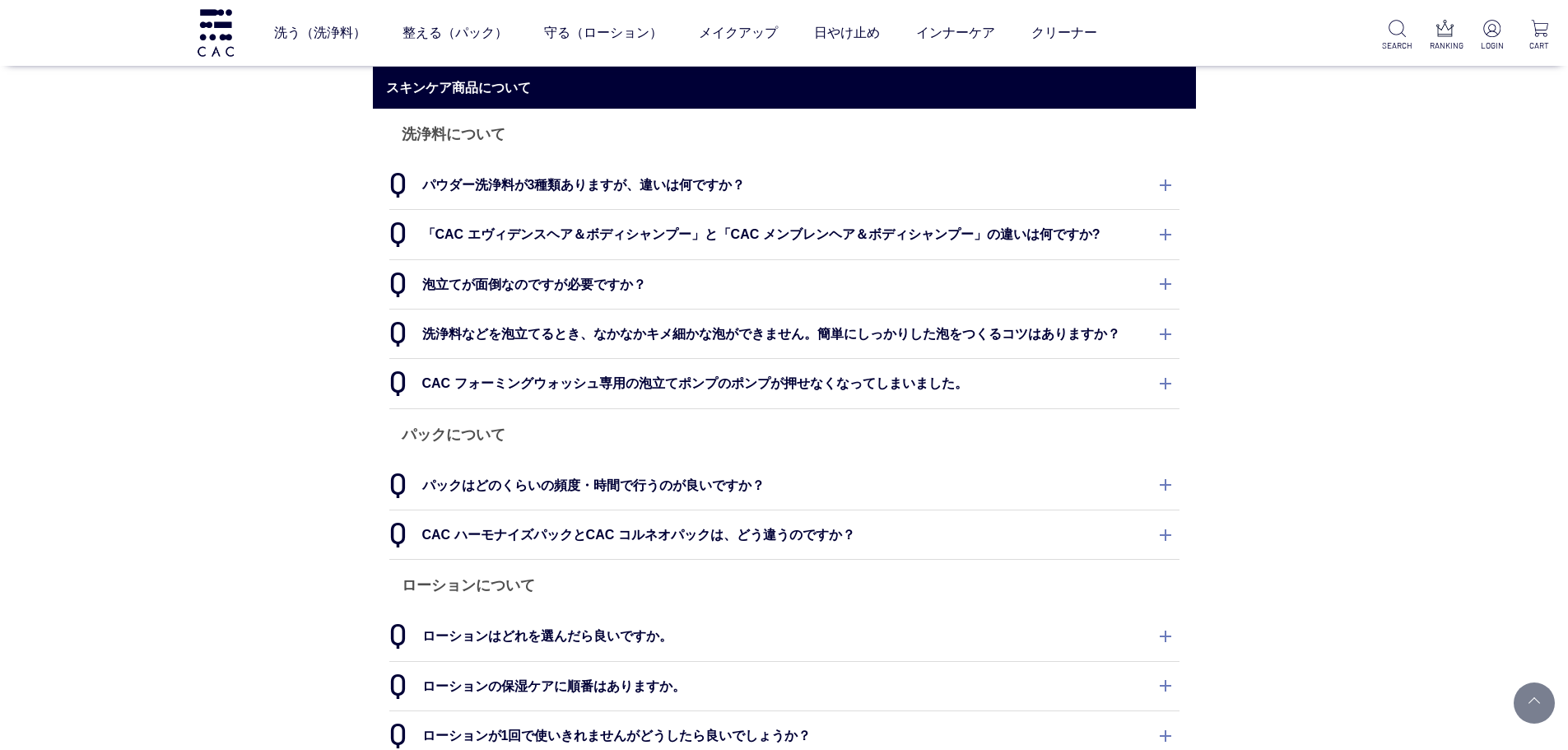
click at [1172, 232] on dt "「CAC エヴィデンスヘア＆ボディシャンプー」と「CAC メンブレンヘア＆ボディシャンプー」の違いは何ですか?" at bounding box center [784, 234] width 790 height 49
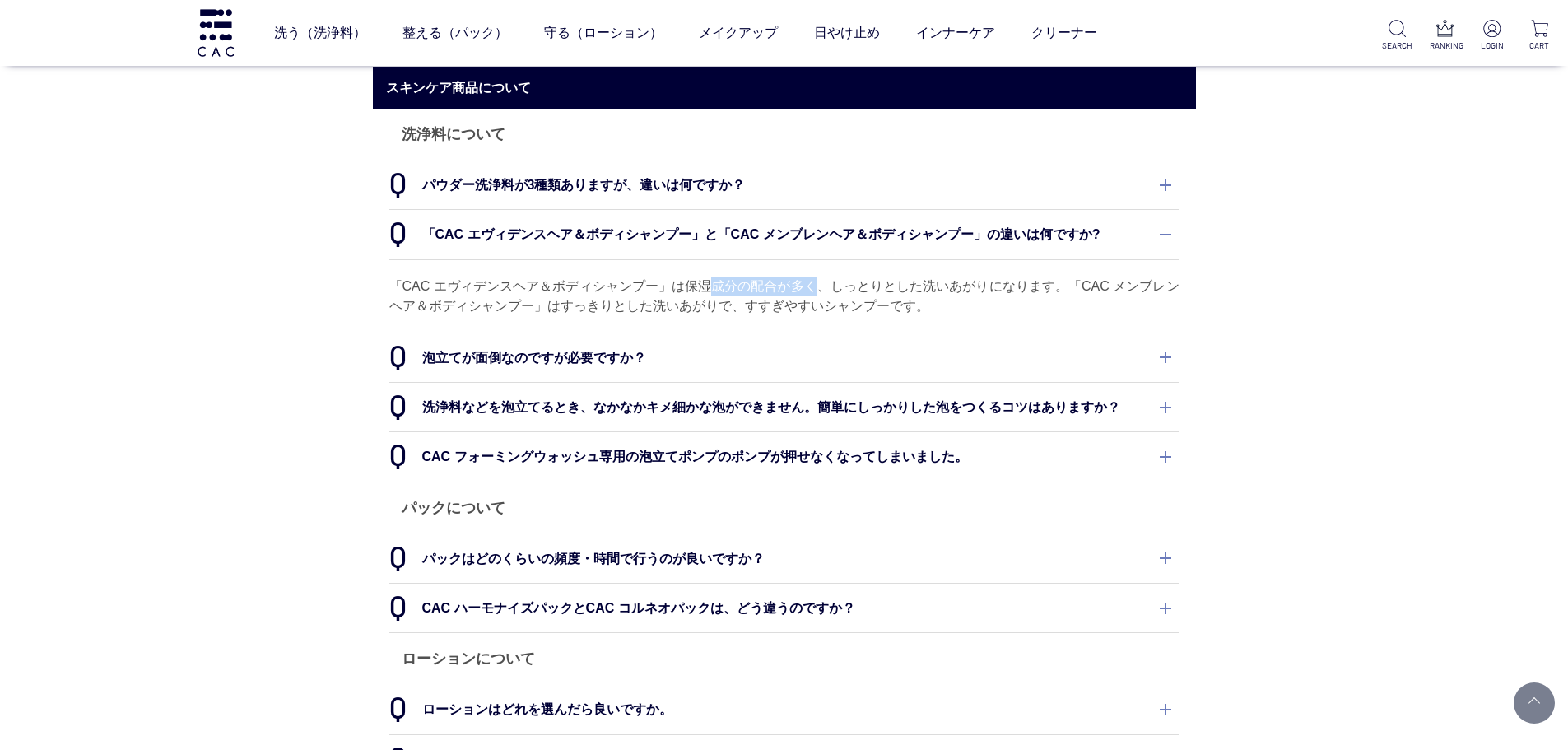
drag, startPoint x: 705, startPoint y: 292, endPoint x: 819, endPoint y: 288, distance: 114.1
click at [819, 288] on p "「CAC エヴィデンスヘア＆ボディシャンプー」は保湿成分の配合が多く、しっとりとした洗いあがりになります。「CAC メンブレンヘア＆ボディシャンプー」はすっき…" at bounding box center [784, 296] width 790 height 39
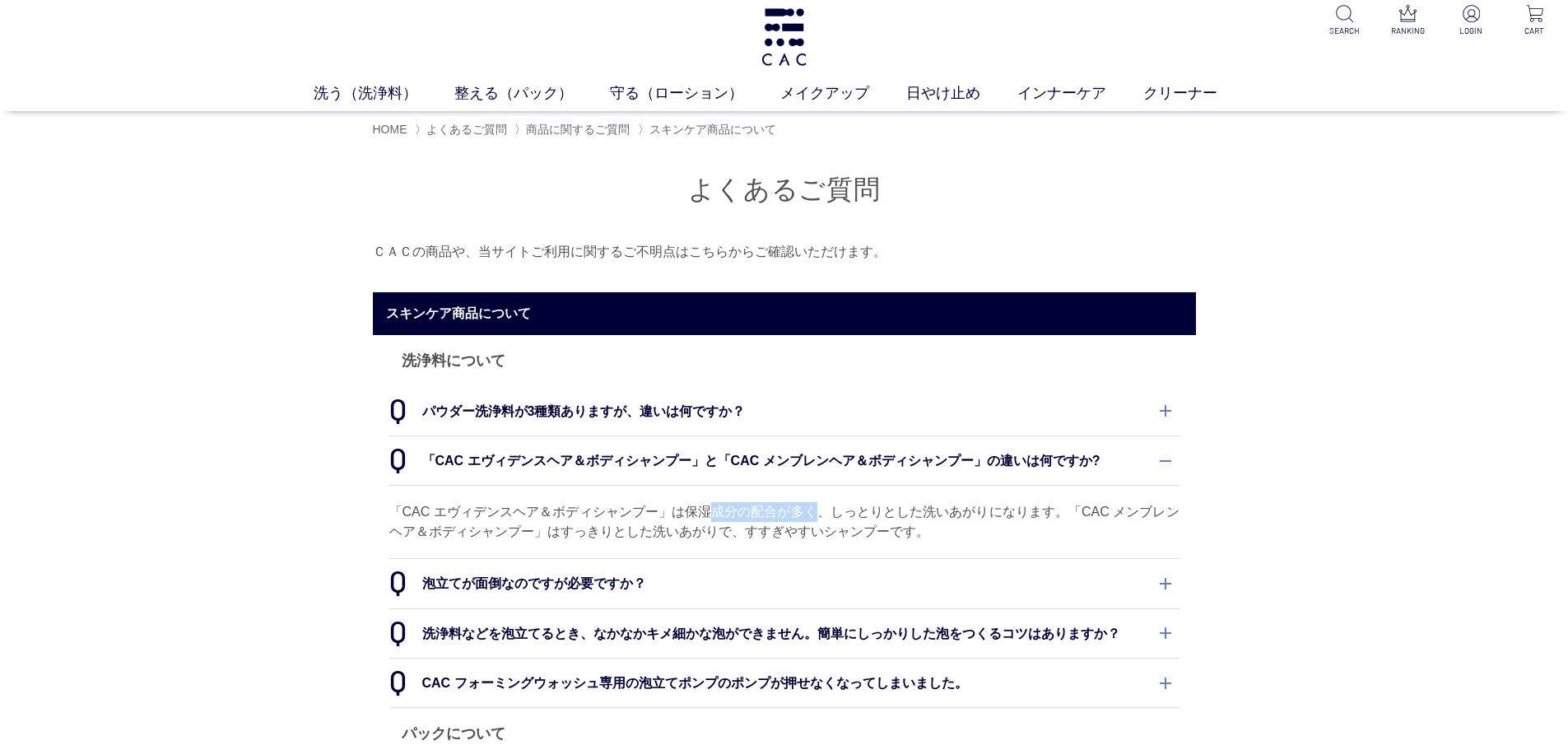
scroll to position [0, 0]
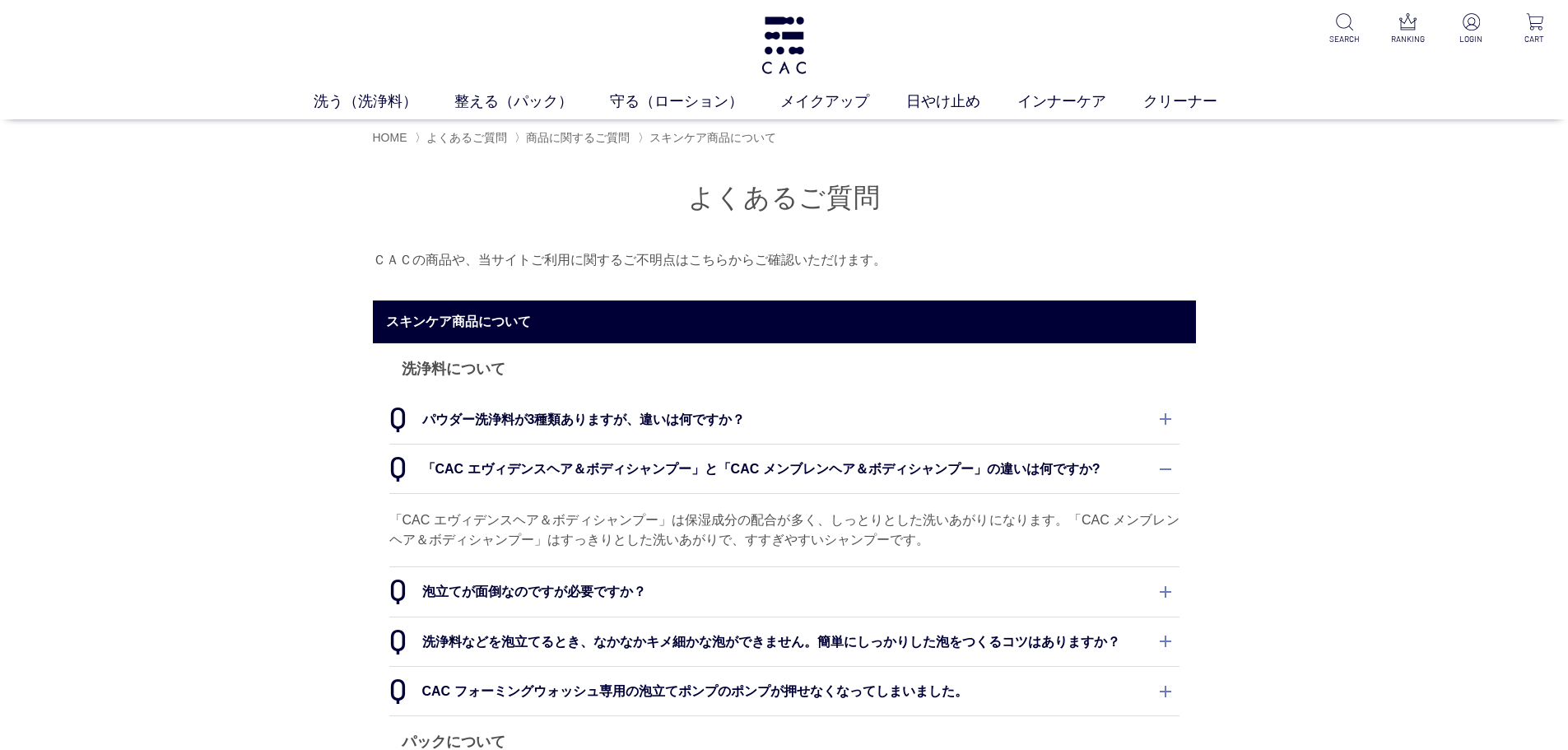
click at [854, 640] on dt "洗浄料などを泡立てるとき、なかなかキメ細かな泡ができません。簡単にしっかりした泡をつくるコツはありますか？" at bounding box center [784, 641] width 790 height 49
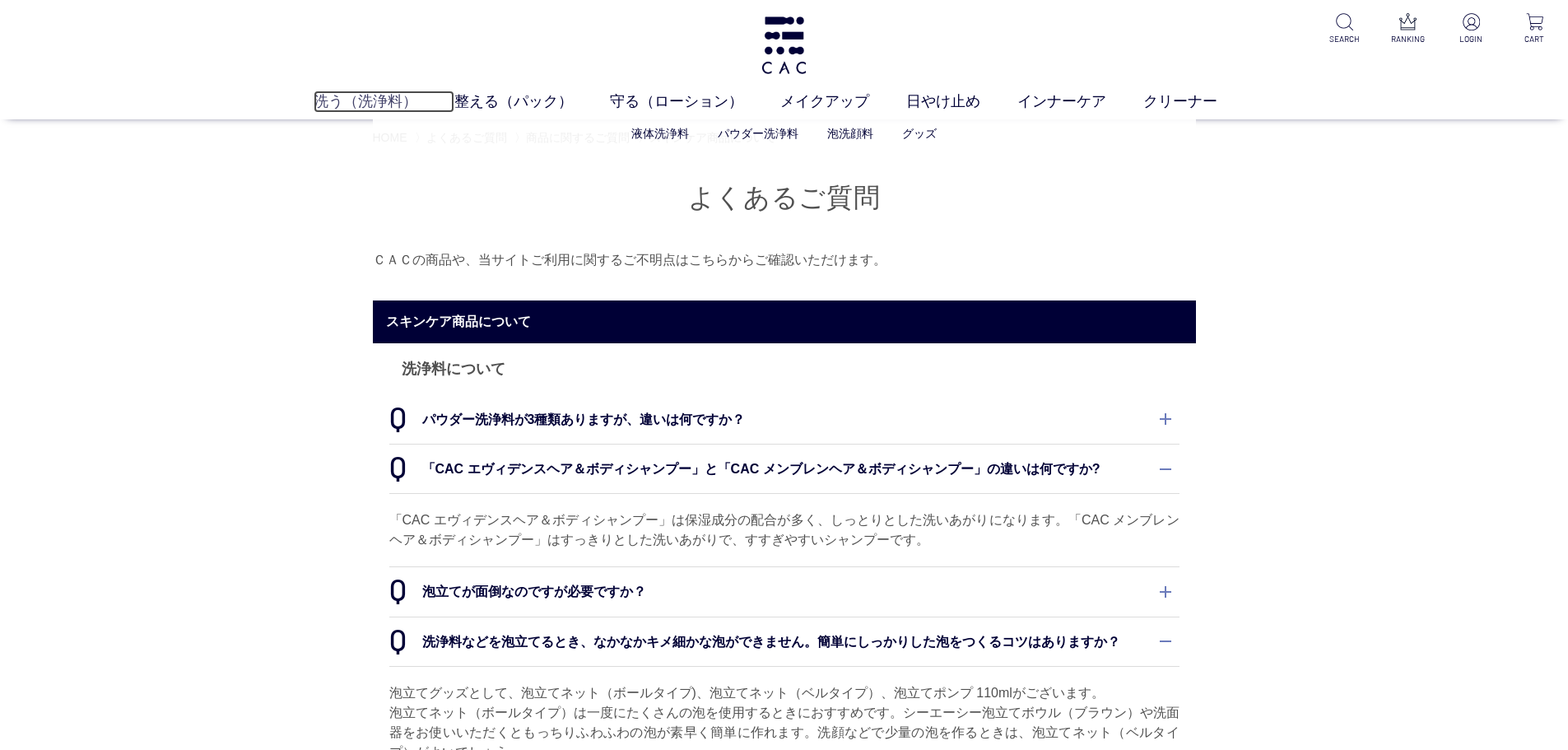
click at [373, 110] on link "洗う（洗浄料）" at bounding box center [384, 102] width 141 height 22
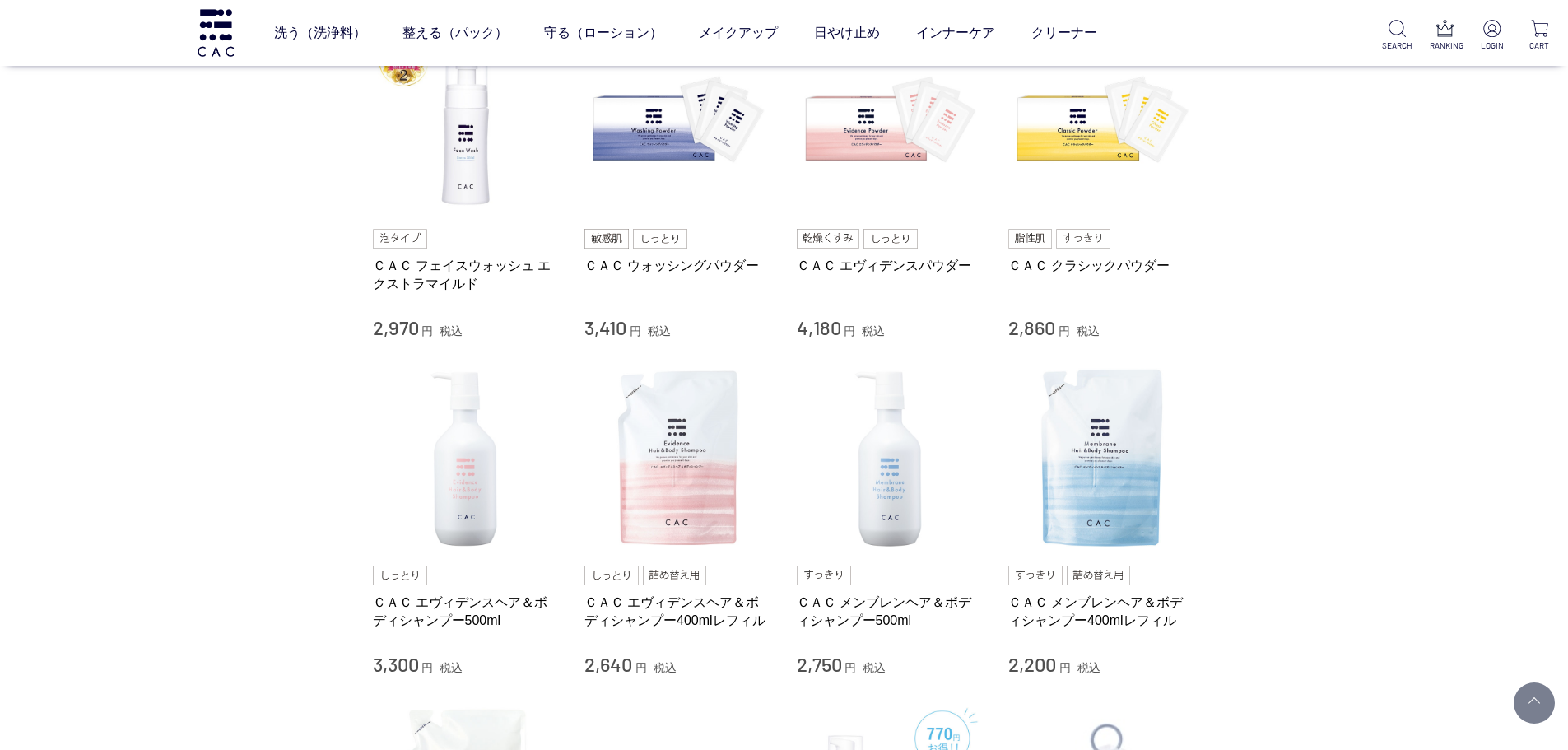
scroll to position [412, 0]
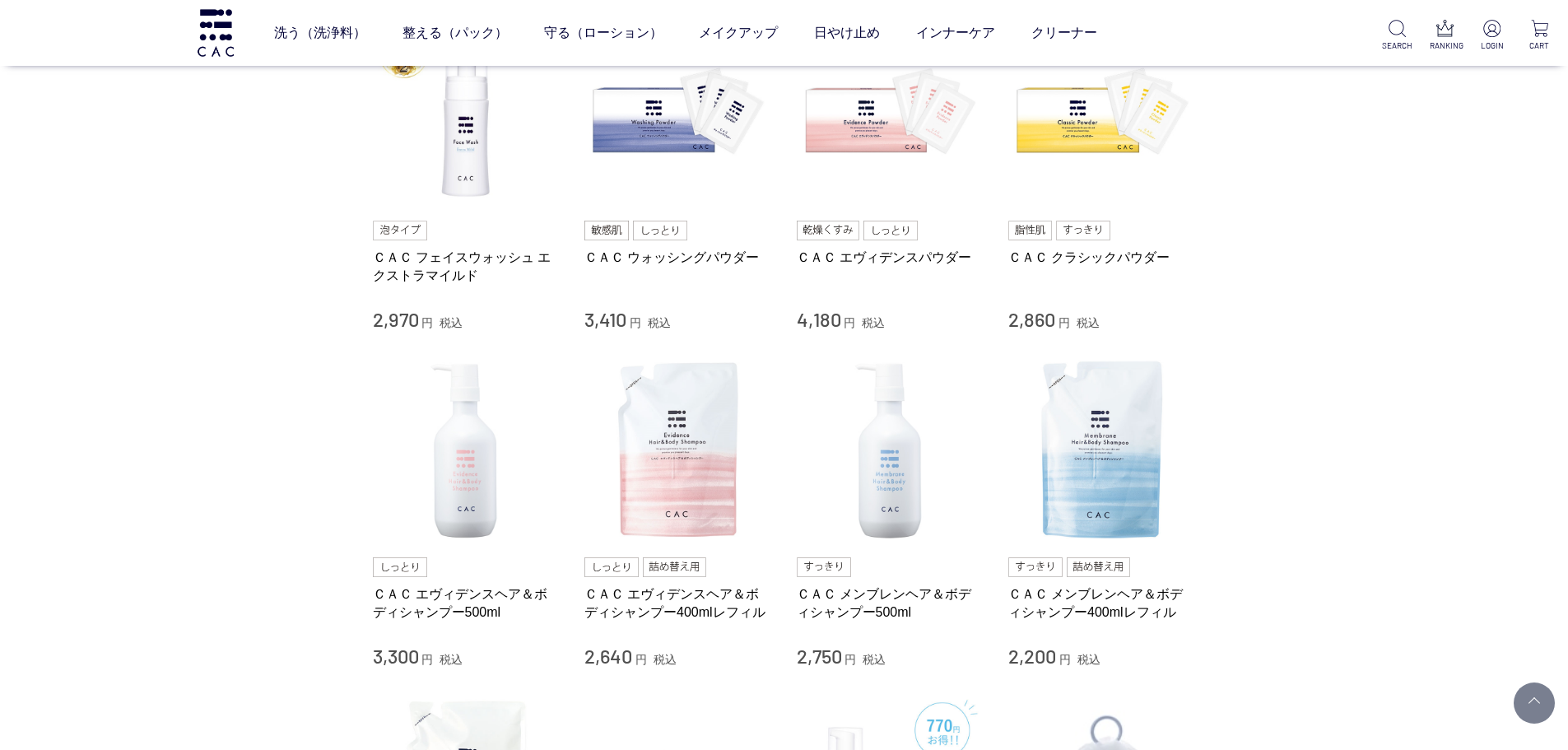
click at [621, 621] on div "ＣＡＣ エヴィデンスヘア＆ボディシャンプー400mlレフィル" at bounding box center [677, 612] width 188 height 53
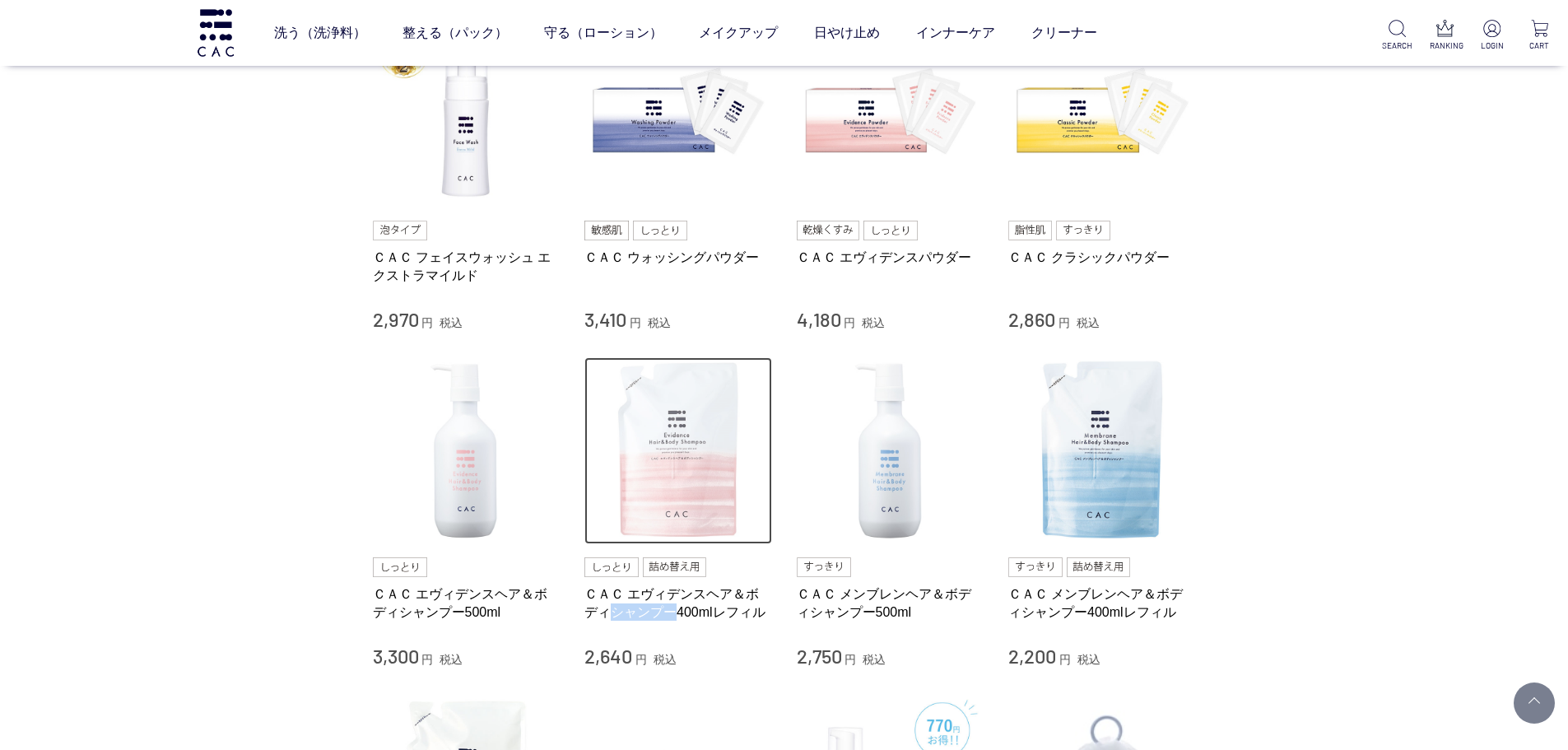
click at [666, 510] on img at bounding box center [677, 451] width 188 height 188
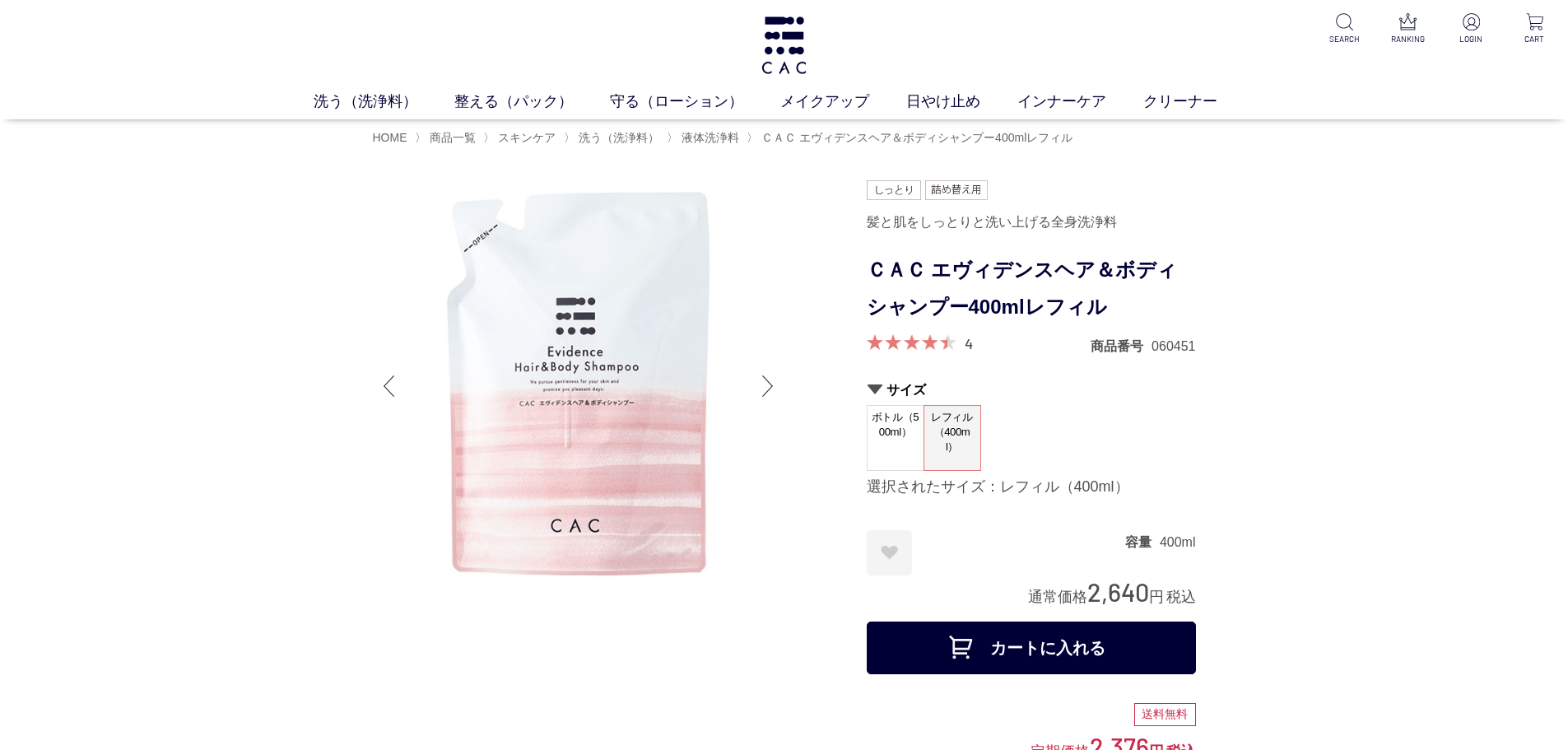
drag, startPoint x: 422, startPoint y: 3, endPoint x: 887, endPoint y: 451, distance: 645.7
click at [887, 452] on span "ボトル（500ml）" at bounding box center [895, 429] width 56 height 47
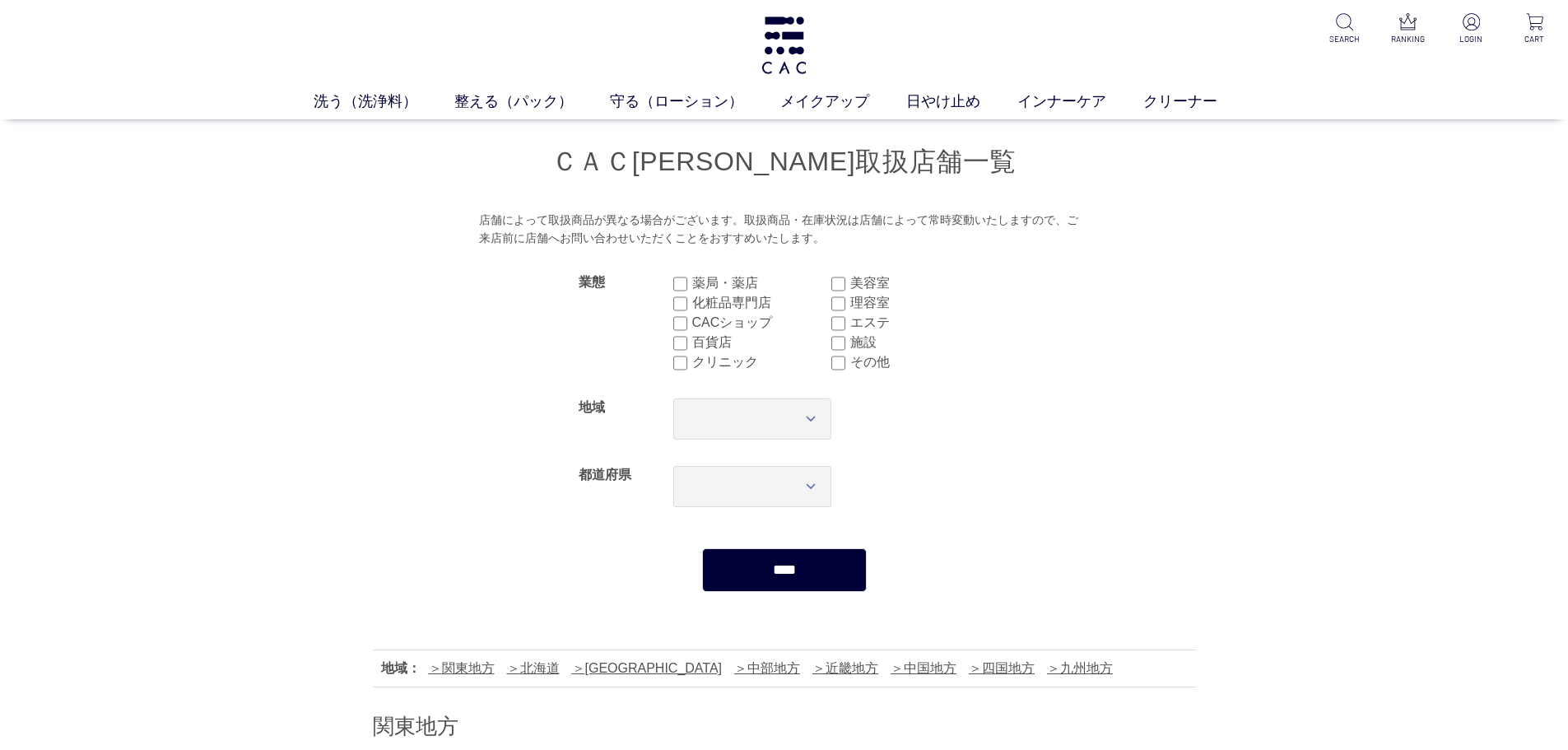
click at [1048, 483] on form "業態 薬局・薬店 美容室 化粧品専門店 理容室 CACショップ エステ 百貨店 施設 クリニック その他 地域 *** **** **** **** ****…" at bounding box center [784, 426] width 823 height 332
click at [784, 576] on input "****" at bounding box center [784, 571] width 165 height 44
click at [795, 554] on input "****" at bounding box center [784, 571] width 165 height 44
click at [819, 578] on input "****" at bounding box center [784, 571] width 165 height 44
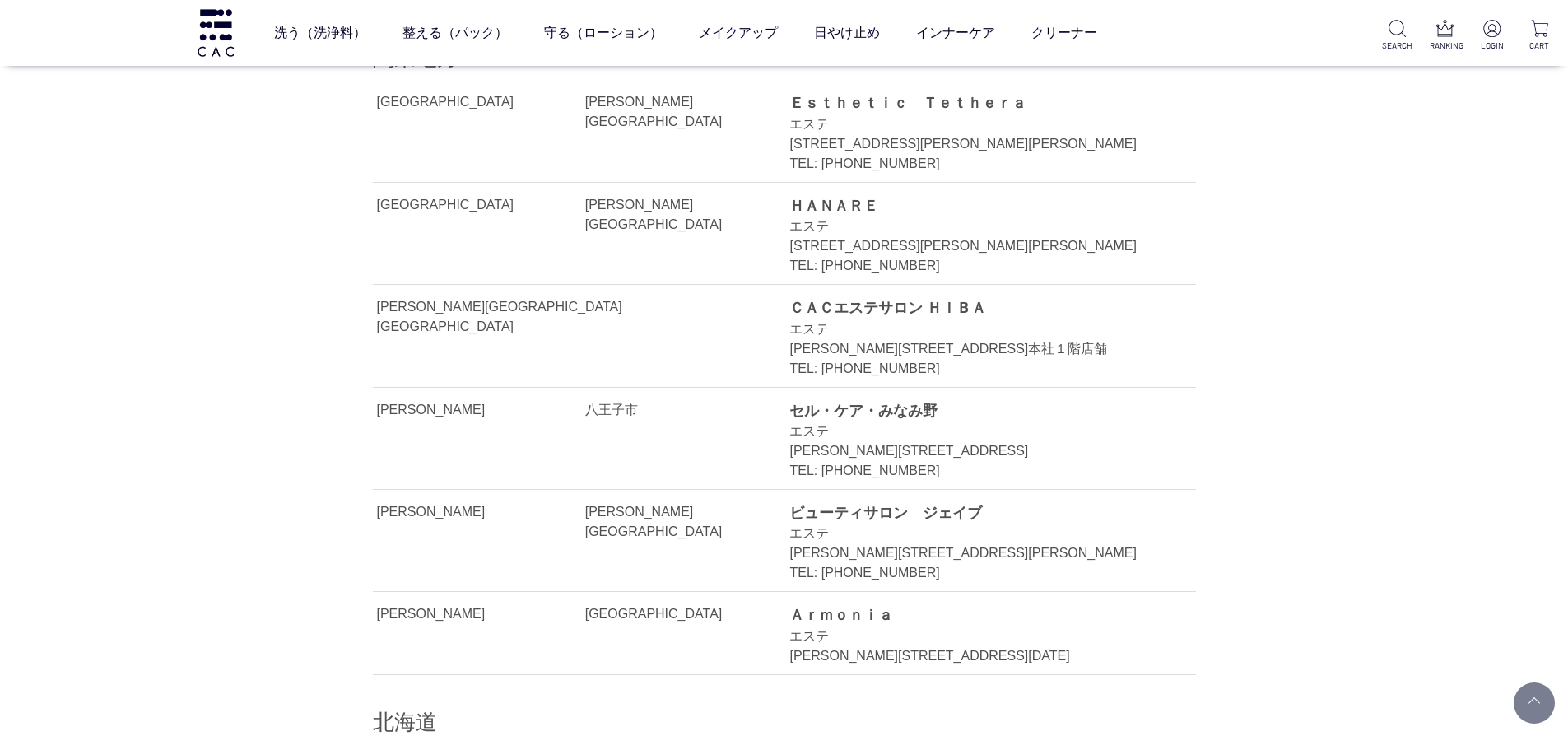
scroll to position [412, 0]
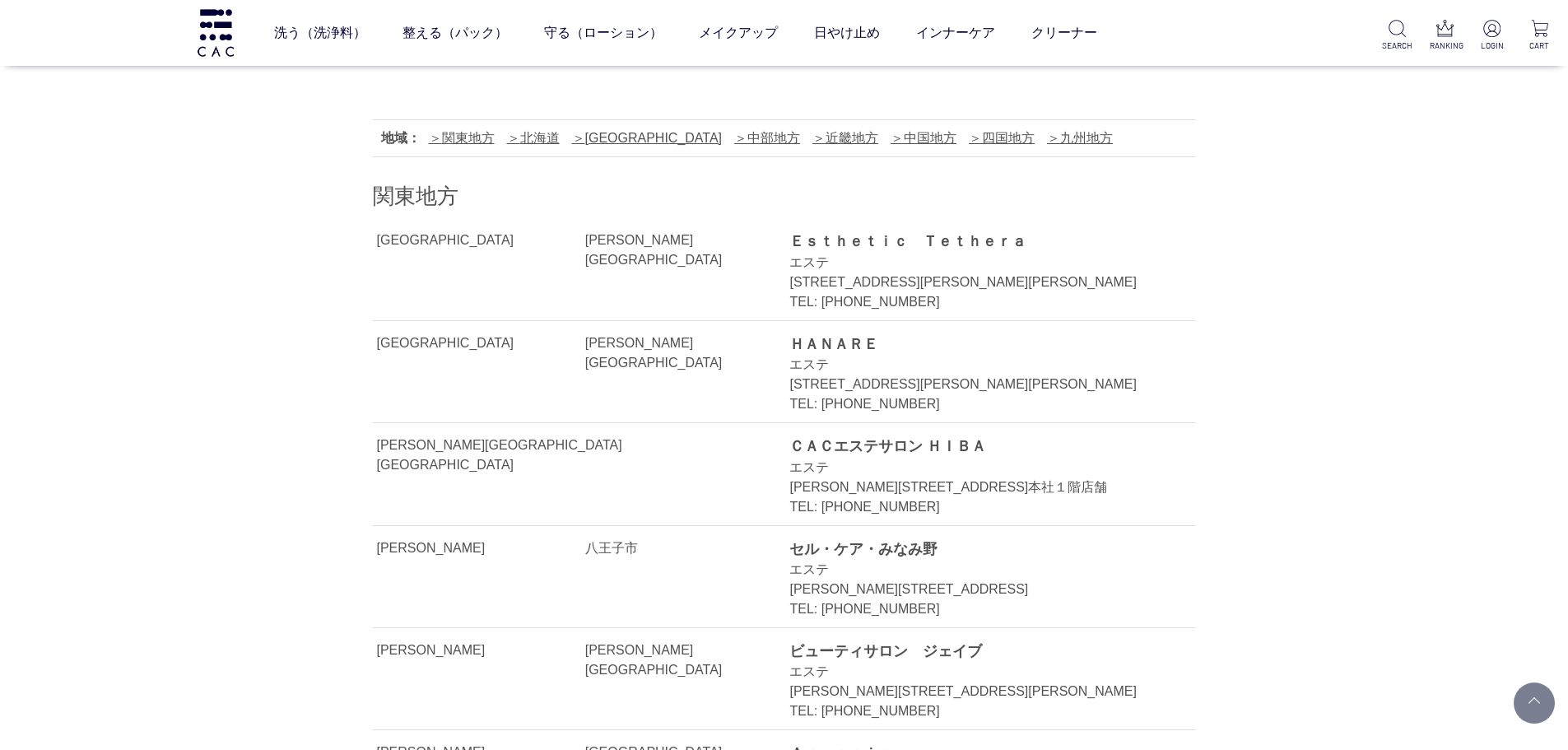
click at [873, 450] on div "ＣＡＣエステサロン ＨＩＢＡ" at bounding box center [973, 446] width 369 height 21
drag, startPoint x: 989, startPoint y: 449, endPoint x: 795, endPoint y: 451, distance: 194.0
click at [795, 451] on div "ＣＡＣエステサロン ＨＩＢＡ" at bounding box center [973, 446] width 369 height 21
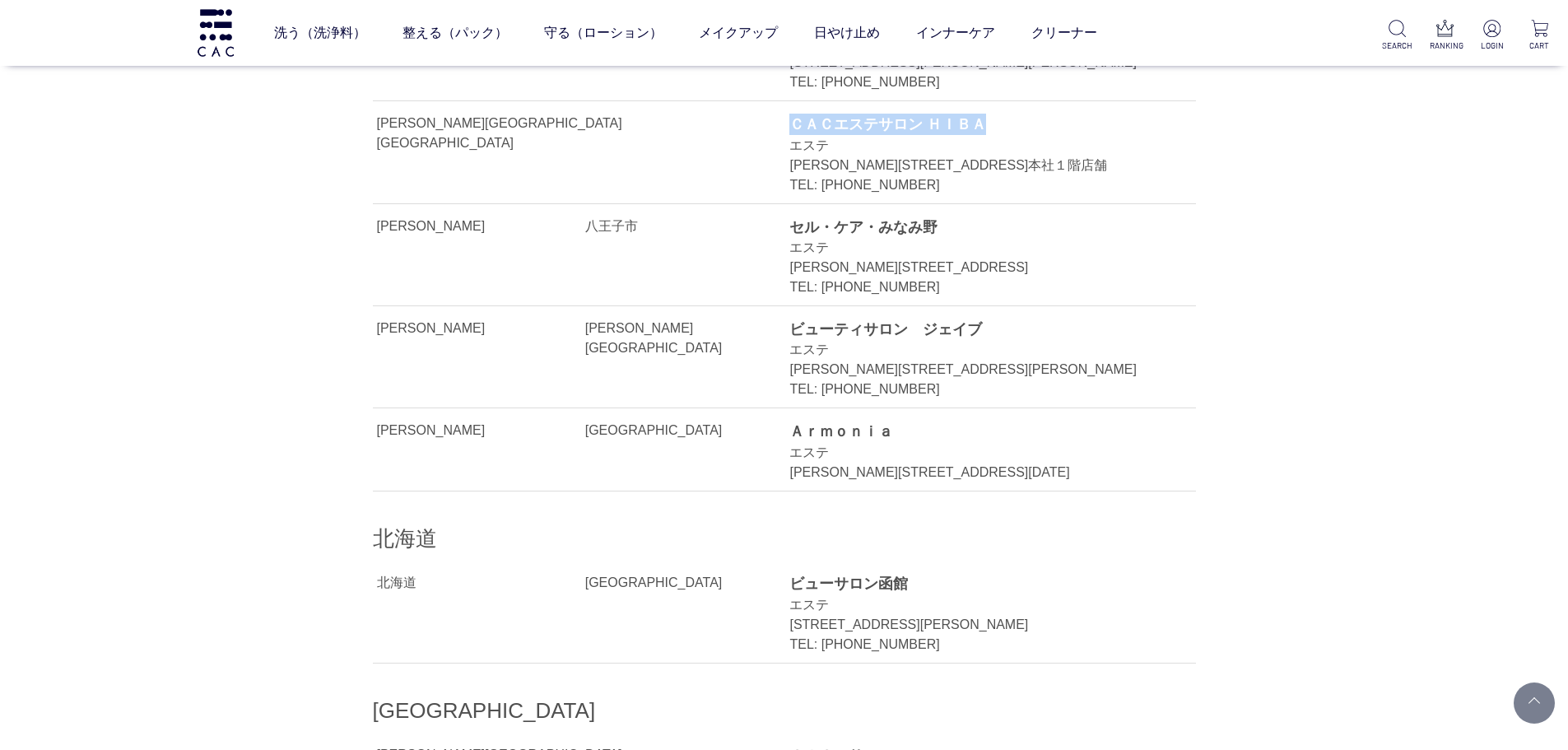
scroll to position [741, 0]
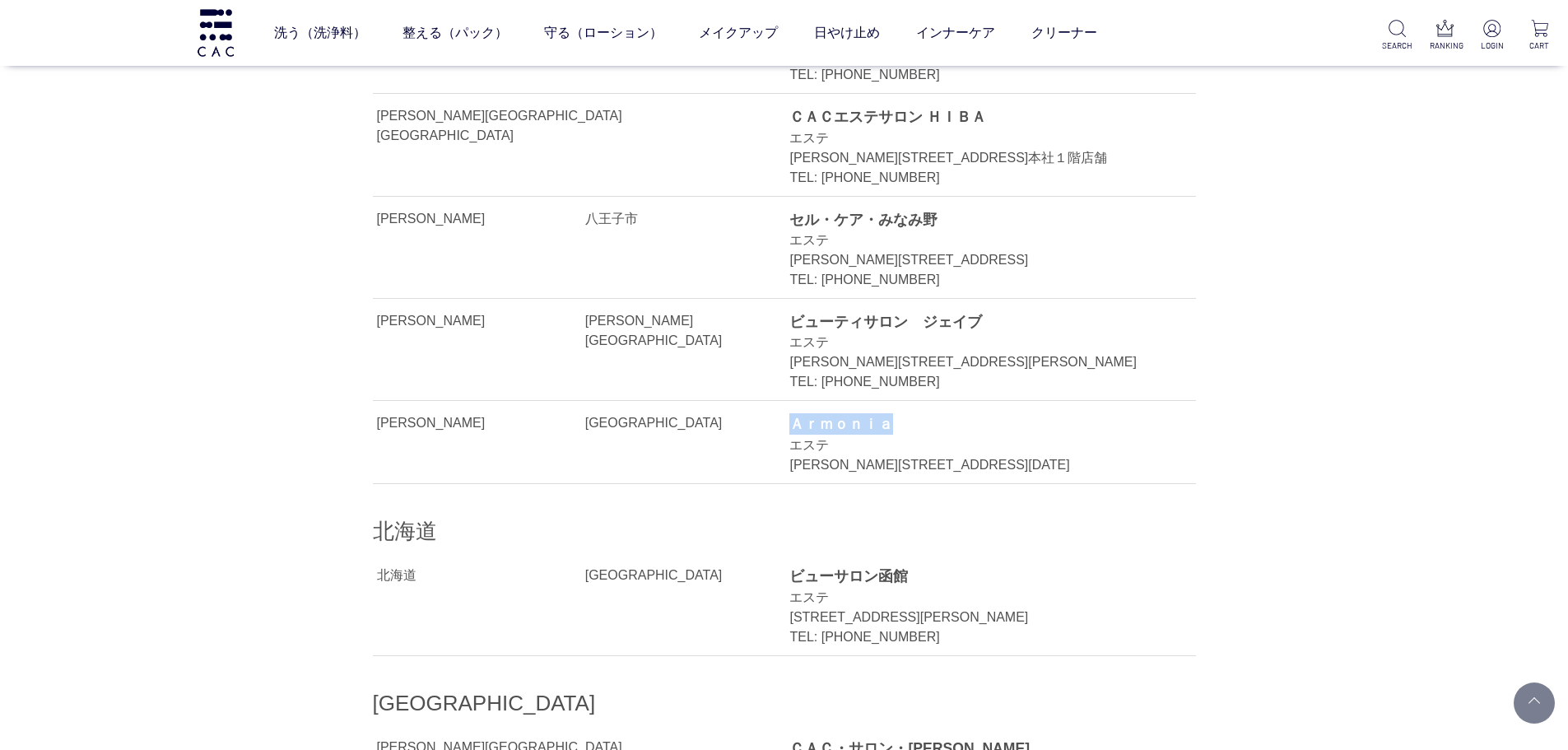
drag, startPoint x: 900, startPoint y: 421, endPoint x: 797, endPoint y: 420, distance: 103.0
click at [797, 420] on div "Ａｒｍｏｎｉａ" at bounding box center [973, 423] width 369 height 21
